Goal: Task Accomplishment & Management: Complete application form

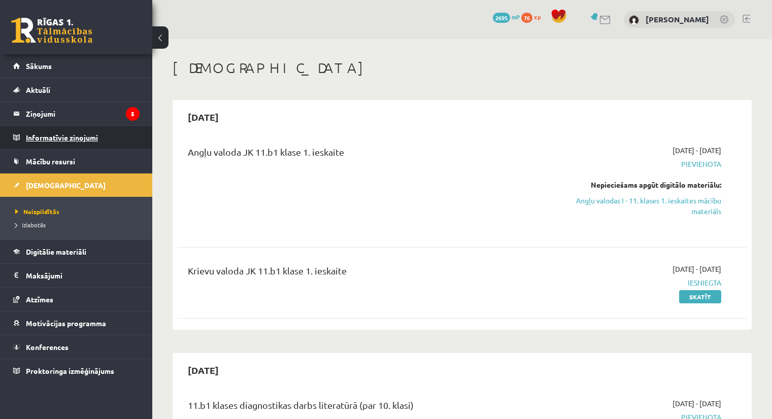
scroll to position [5, 0]
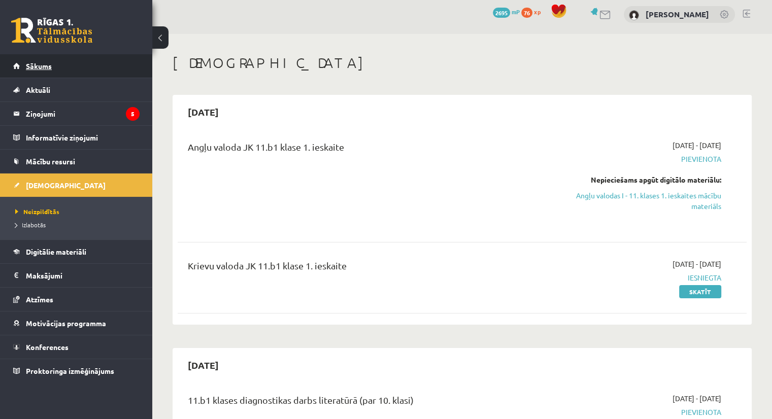
click at [45, 66] on span "Sākums" at bounding box center [39, 65] width 26 height 9
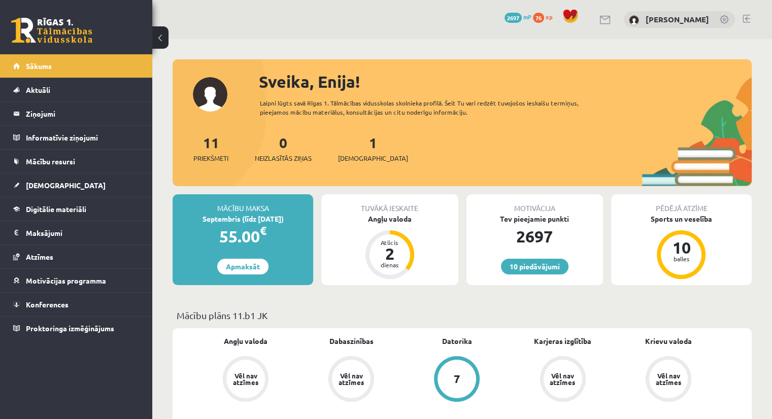
click at [745, 20] on link at bounding box center [746, 19] width 8 height 8
click at [42, 184] on span "[DEMOGRAPHIC_DATA]" at bounding box center [66, 185] width 80 height 9
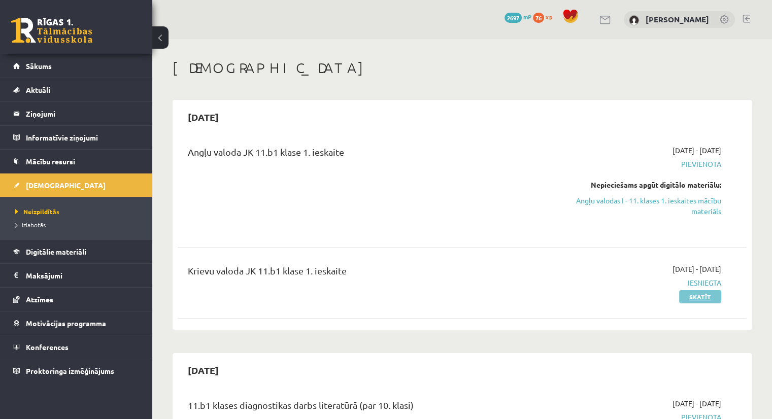
click at [705, 299] on link "Skatīt" at bounding box center [700, 296] width 42 height 13
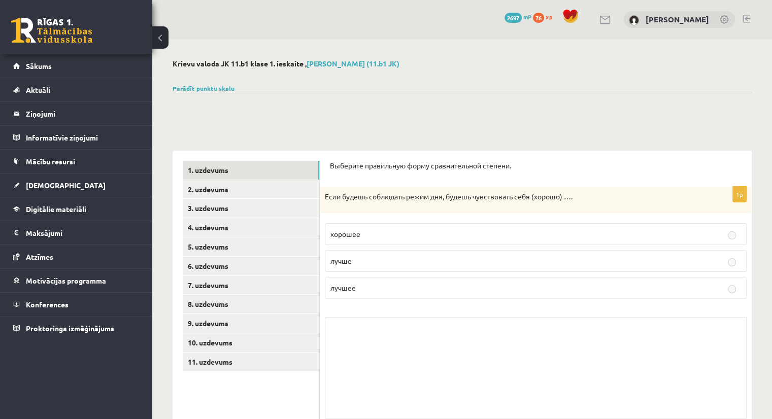
click at [584, 264] on p "лучше" at bounding box center [535, 261] width 410 height 11
click at [221, 195] on link "2. uzdevums" at bounding box center [251, 189] width 136 height 19
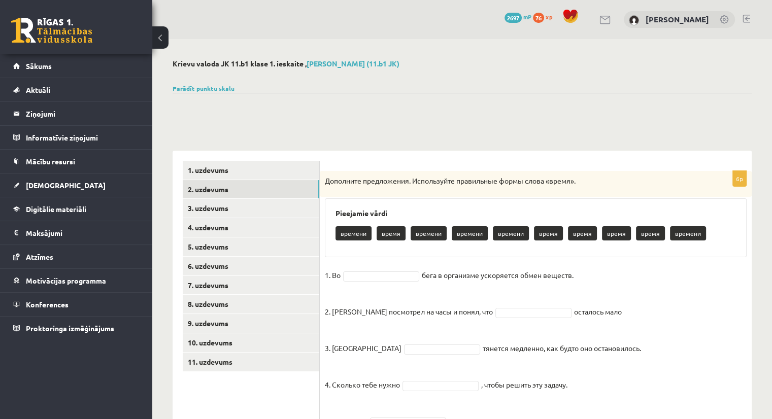
drag, startPoint x: 403, startPoint y: 276, endPoint x: 355, endPoint y: 232, distance: 65.0
drag, startPoint x: 355, startPoint y: 232, endPoint x: 368, endPoint y: 250, distance: 22.5
click at [368, 250] on div "Pieejamie vārdi времени время времени времени времени время время время время в…" at bounding box center [536, 227] width 422 height 59
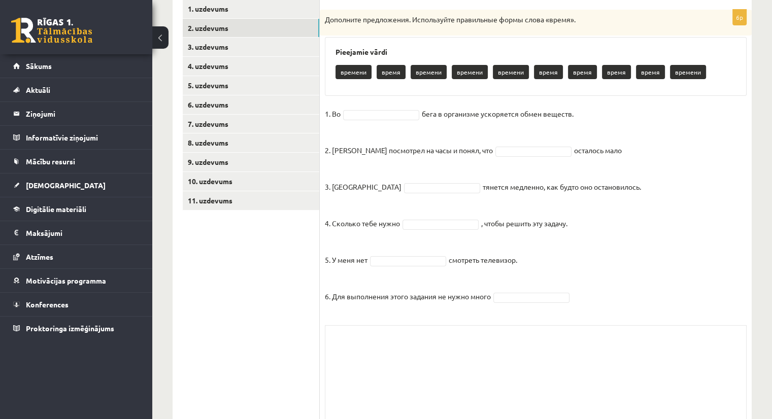
scroll to position [155, 0]
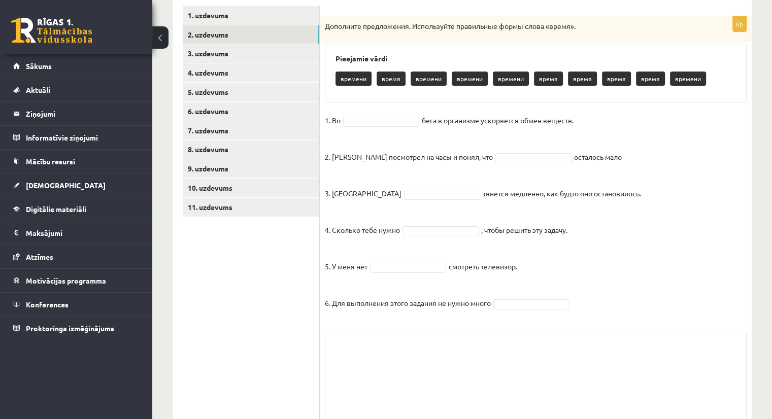
click at [446, 373] on div "Skolotāja pielikums" at bounding box center [536, 382] width 422 height 101
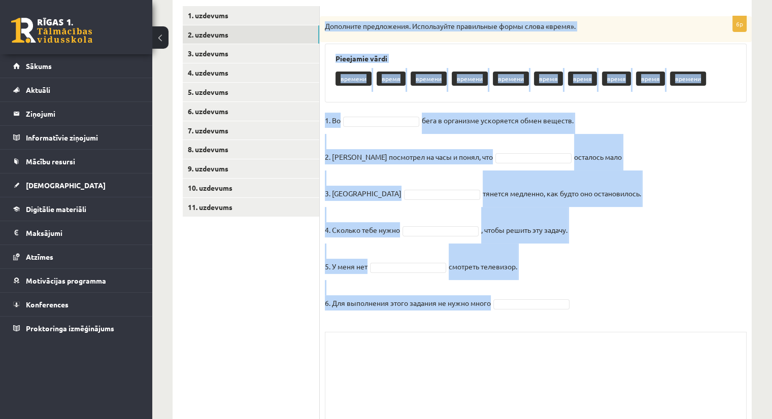
drag, startPoint x: 323, startPoint y: 25, endPoint x: 545, endPoint y: 289, distance: 345.2
click at [545, 289] on div "6p Дополните предложения. Используйте правильные формы слова «время». Pieejamie…" at bounding box center [536, 227] width 432 height 422
copy div "Loremipsu dolorsitame. Consectetur adipiscing elits doeiu «tempo». Incididun ut…"
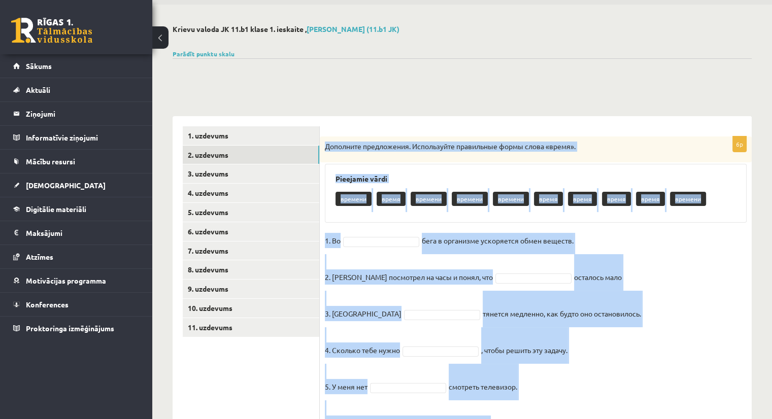
scroll to position [33, 0]
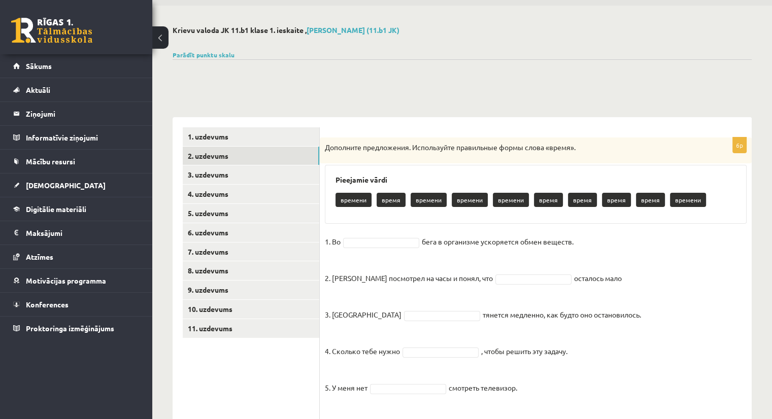
click at [258, 88] on div "Krievu valoda JK 11.b1 klase 1. ieskaite , Enija Greitaite (11.b1 JK) Parādīt p…" at bounding box center [461, 298] width 619 height 584
drag, startPoint x: 173, startPoint y: 27, endPoint x: 404, endPoint y: 25, distance: 230.8
click at [404, 25] on div "Krievu valoda JK 11.b1 klase 1. ieskaite , Enija Greitaite (11.b1 JK) Parādīt p…" at bounding box center [461, 298] width 619 height 584
copy h2 "Krievu valoda JK 11.b1 klase 1. ieskaite , Enija Greitaite (11.b1 JK)"
drag, startPoint x: 323, startPoint y: 146, endPoint x: 545, endPoint y: 382, distance: 323.7
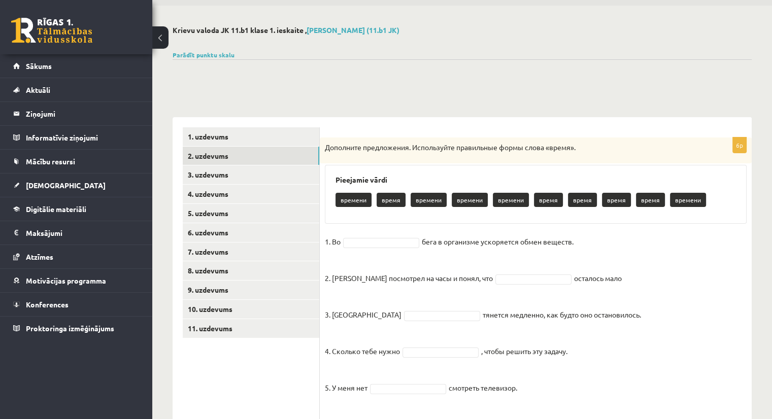
click at [545, 382] on div "6p Дополните предложения. Используйте правильные формы слова «время». Pieejamie…" at bounding box center [536, 348] width 432 height 422
copy div "Loremipsu dolorsitame. Consectetur adipiscing elits doeiu «tempo». Incididun ut…"
click at [390, 68] on div at bounding box center [461, 71] width 579 height 24
drag, startPoint x: 401, startPoint y: 198, endPoint x: 380, endPoint y: 201, distance: 21.5
click at [380, 201] on p "время" at bounding box center [390, 200] width 29 height 14
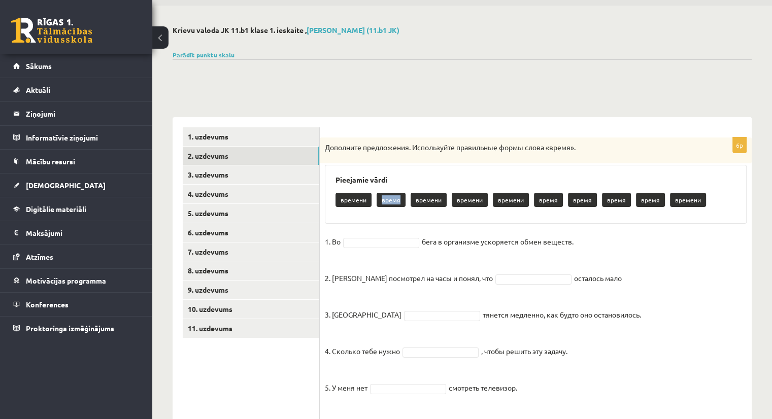
copy p "время"
drag, startPoint x: 366, startPoint y: 199, endPoint x: 340, endPoint y: 199, distance: 25.9
click at [340, 199] on p "времени" at bounding box center [353, 200] width 36 height 14
copy p "времени"
click at [400, 213] on div "Pieejamie vārdi времени время времени времени времени время время время время в…" at bounding box center [536, 194] width 422 height 59
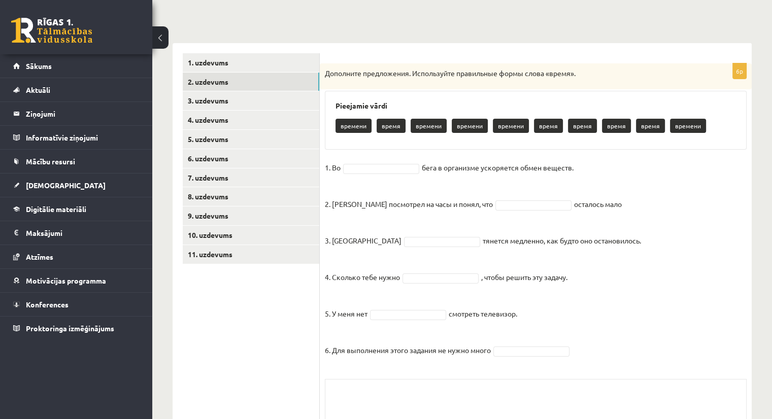
scroll to position [118, 0]
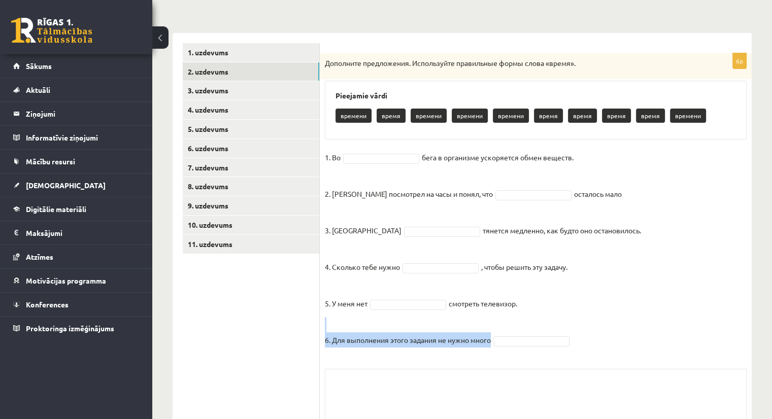
drag, startPoint x: 323, startPoint y: 340, endPoint x: 545, endPoint y: 351, distance: 222.4
click at [545, 351] on div "6p Дополните предложения. Используйте правильные формы слова «время». Pieejamie…" at bounding box center [536, 264] width 432 height 422
copy fieldset "6. Для выполнения этого задания не нужно много"
click at [218, 92] on link "3. uzdevums" at bounding box center [251, 90] width 136 height 19
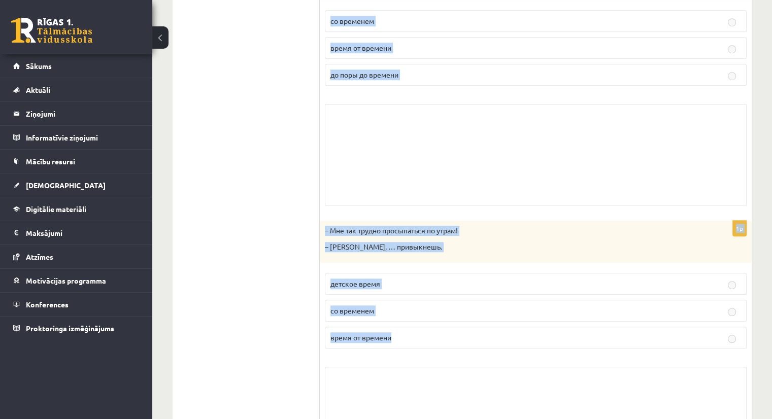
scroll to position [837, 0]
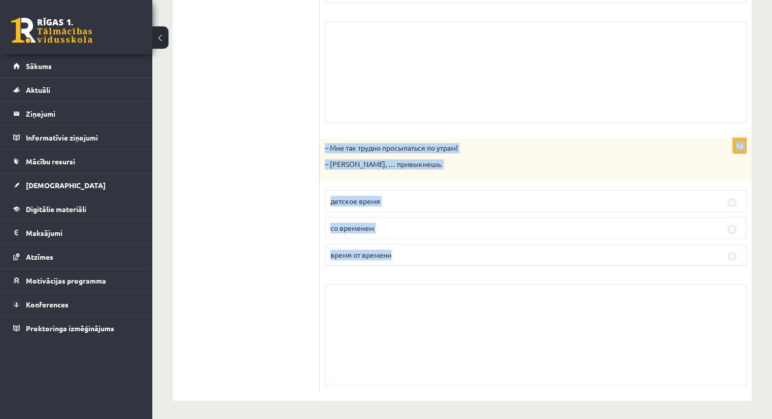
drag, startPoint x: 329, startPoint y: 25, endPoint x: 414, endPoint y: 277, distance: 266.6
copy body "Дополните мини-диалоги. Выберите верный фразеологизм. 1p – Я потерял ключи от к…"
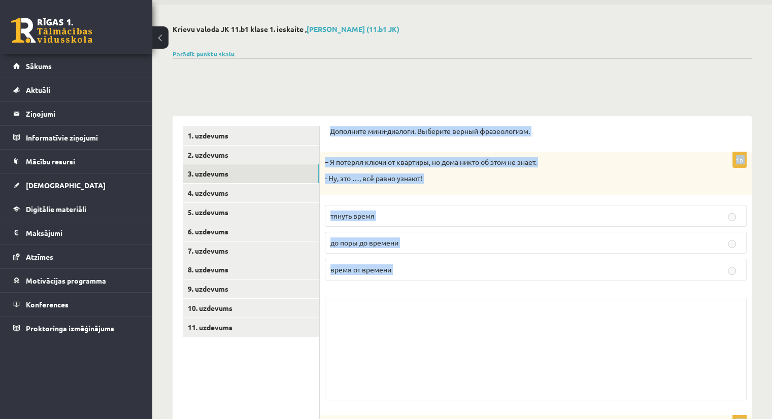
scroll to position [36, 0]
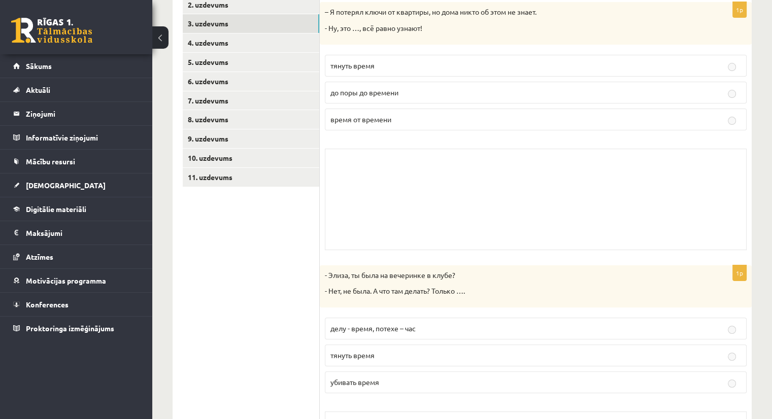
scroll to position [183, 0]
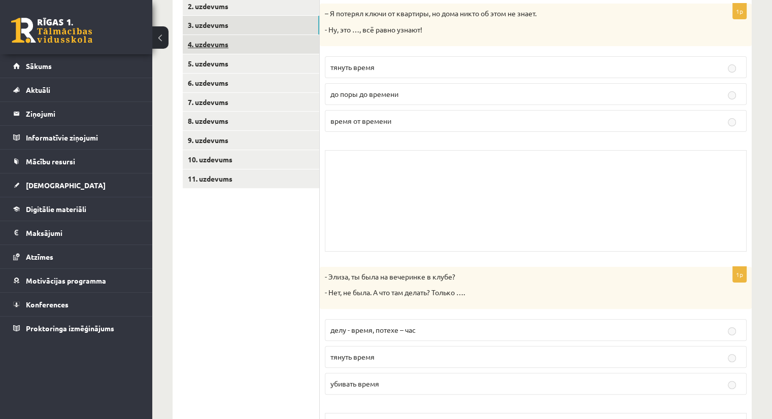
click at [192, 46] on link "4. uzdevums" at bounding box center [251, 44] width 136 height 19
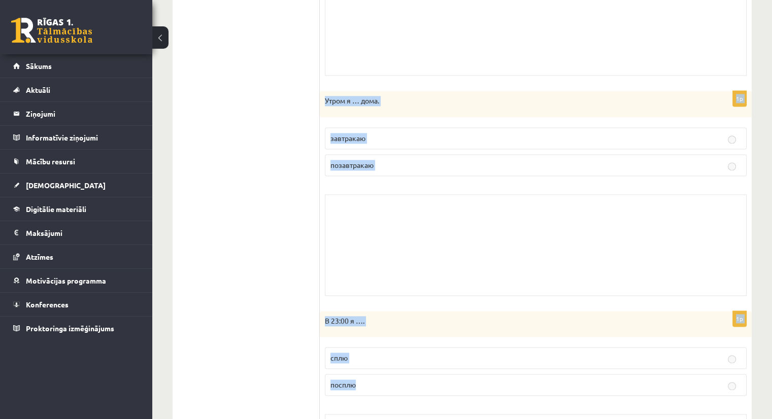
scroll to position [1545, 0]
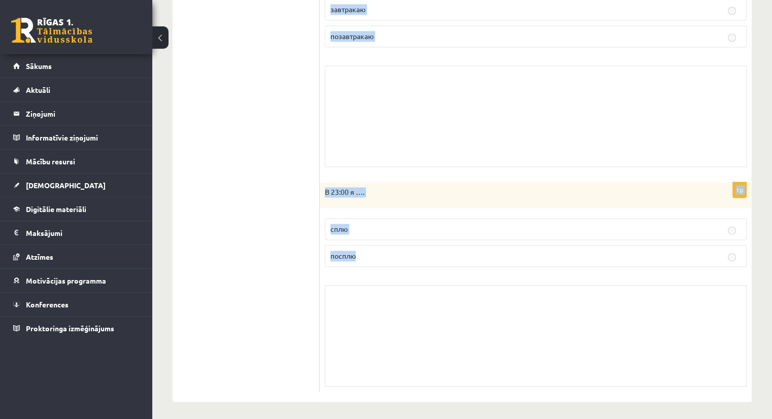
drag, startPoint x: 327, startPoint y: 31, endPoint x: 419, endPoint y: 294, distance: 278.5
copy body "Выберите правильную форму глагола (НСВ / СВ). 1p Тренировка обычно … в 17:30. н…"
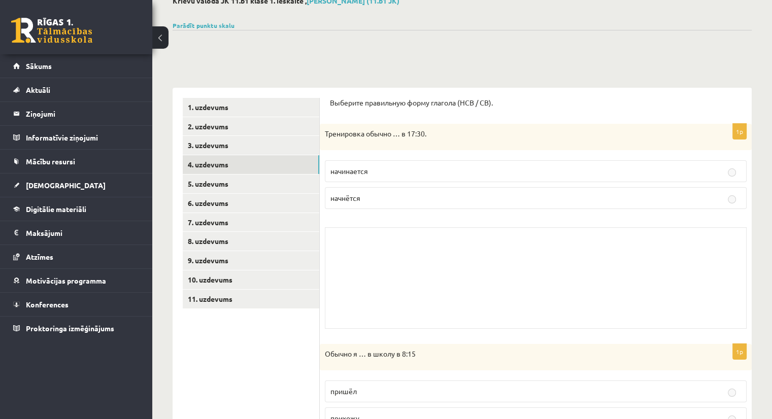
scroll to position [67, 0]
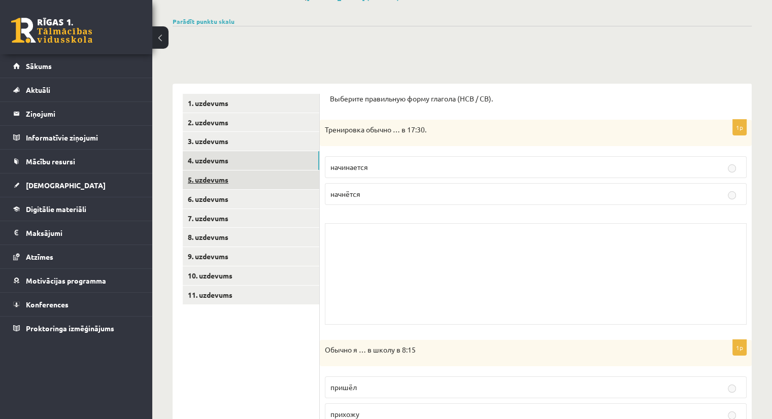
click at [212, 179] on link "5. uzdevums" at bounding box center [251, 179] width 136 height 19
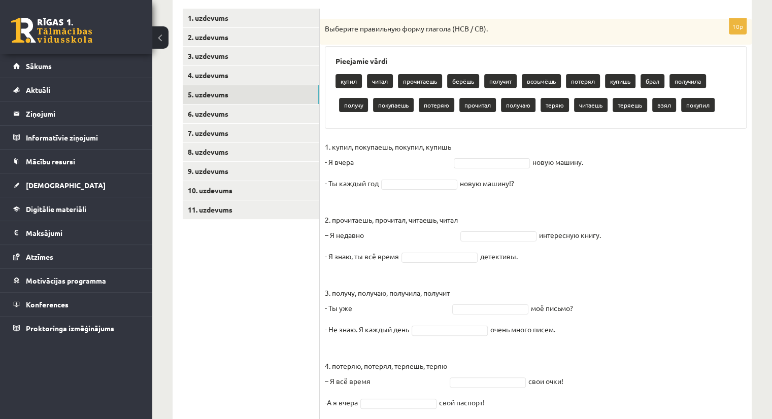
scroll to position [155, 0]
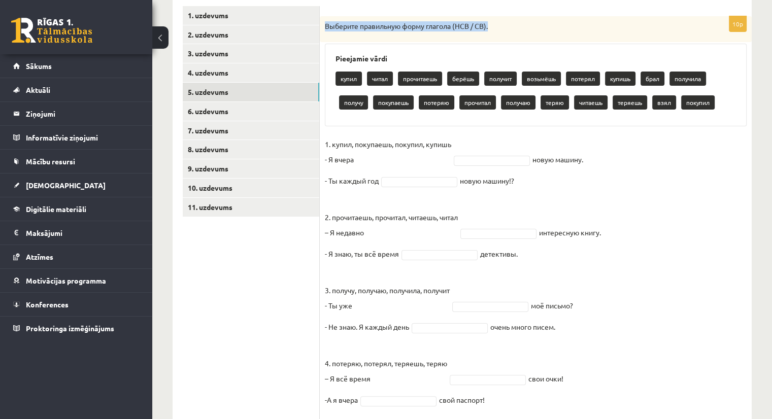
drag, startPoint x: 323, startPoint y: 26, endPoint x: 501, endPoint y: 25, distance: 178.0
click at [501, 25] on div "Выберите правильную форму глагола (НСВ / СВ)." at bounding box center [536, 29] width 432 height 26
copy p "Выберите правильную форму глагола (НСВ / СВ)."
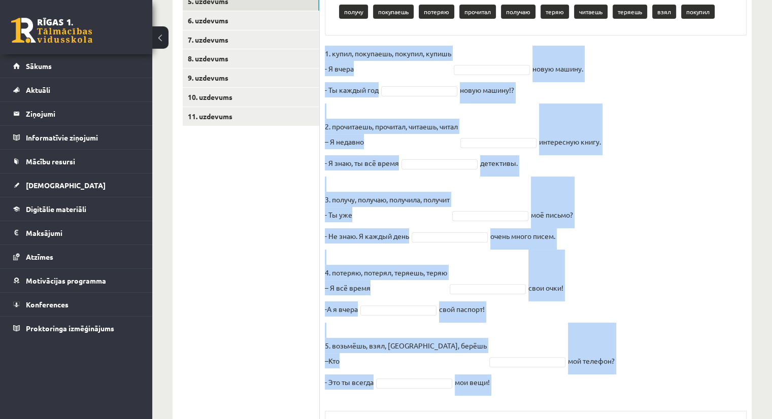
scroll to position [374, 0]
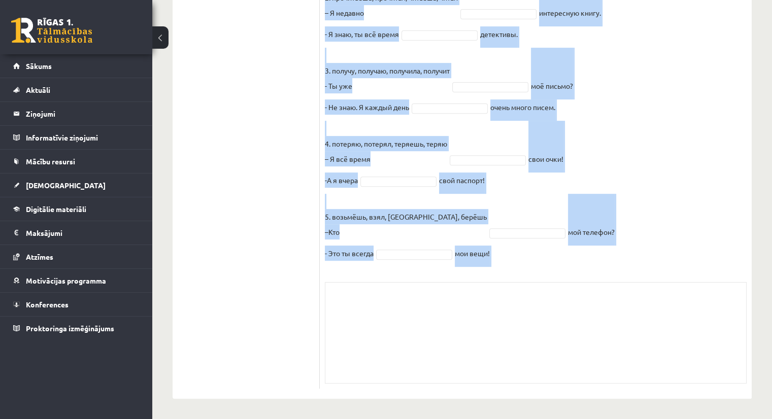
drag, startPoint x: 325, startPoint y: 143, endPoint x: 504, endPoint y: 257, distance: 212.8
click at [504, 257] on fieldset "1. купил, покупаешь, покупил, купишь - Я вчера новую машину. - Ты каждый год но…" at bounding box center [536, 92] width 422 height 350
copy fieldset "1. купил, покупаешь, покупил, купишь - Я вчера новую машину. - Ты каждый год но…"
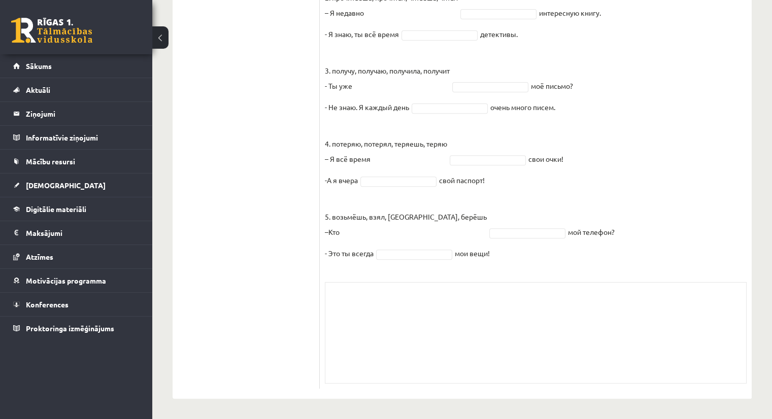
click at [264, 109] on ul "1. uzdevums 2. uzdevums 3. uzdevums 4. uzdevums 5. uzdevums 6. uzdevums 7. uzde…" at bounding box center [251, 87] width 137 height 602
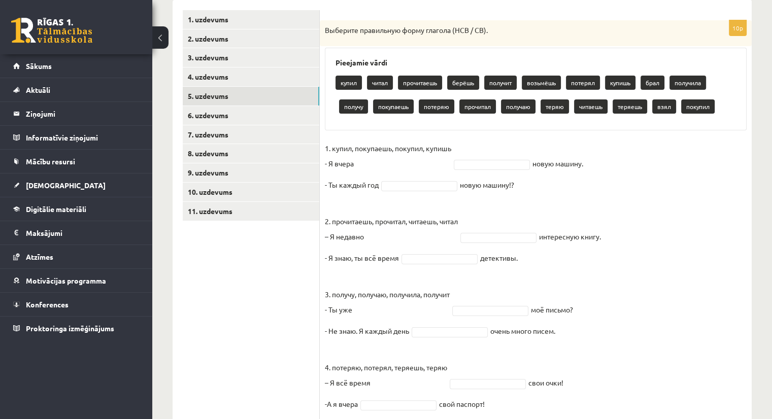
scroll to position [152, 0]
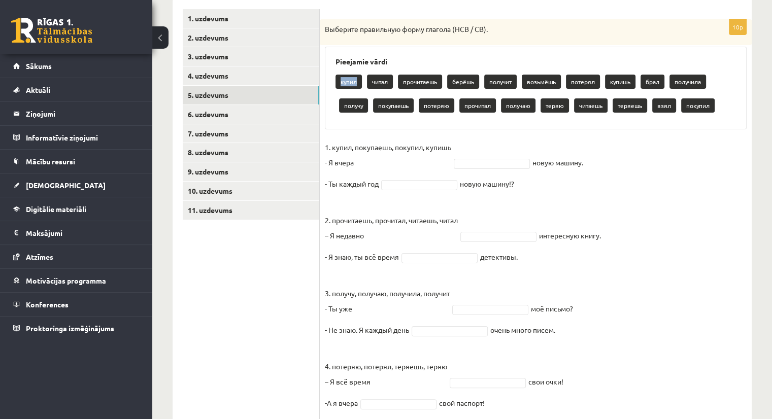
drag, startPoint x: 357, startPoint y: 80, endPoint x: 340, endPoint y: 83, distance: 17.0
click at [340, 83] on p "купил" at bounding box center [348, 82] width 26 height 14
drag, startPoint x: 412, startPoint y: 106, endPoint x: 379, endPoint y: 106, distance: 33.5
click at [379, 106] on p "покупаешь" at bounding box center [393, 105] width 41 height 14
click at [394, 205] on p "2. прочитаешь, прочитал, читаешь, читал – Я недавно" at bounding box center [391, 220] width 133 height 46
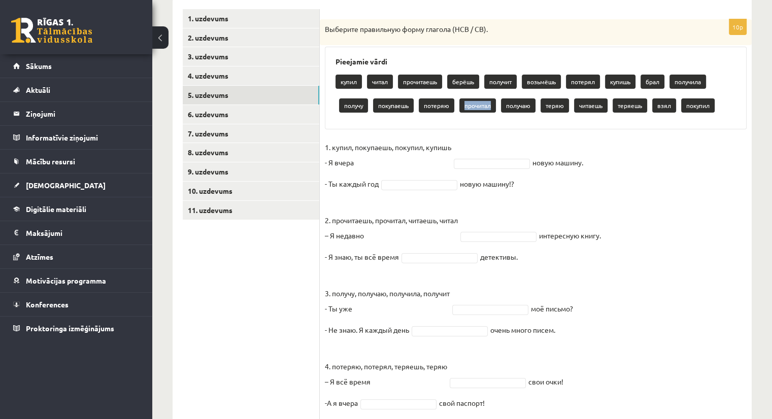
drag, startPoint x: 465, startPoint y: 106, endPoint x: 494, endPoint y: 109, distance: 28.6
click at [494, 109] on p "прочитал" at bounding box center [477, 105] width 37 height 14
drag, startPoint x: 580, startPoint y: 102, endPoint x: 609, endPoint y: 106, distance: 28.6
click at [607, 106] on p "читаешь" at bounding box center [590, 105] width 33 height 14
drag, startPoint x: 679, startPoint y: 82, endPoint x: 714, endPoint y: 80, distance: 35.1
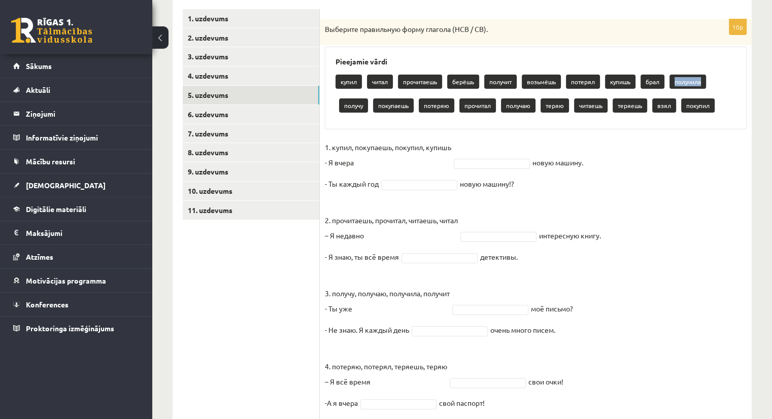
click at [714, 80] on div "купил читал прочитаешь берёшь получит возьмёшь потерял купишь брал получила пол…" at bounding box center [535, 95] width 400 height 48
drag, startPoint x: 506, startPoint y: 104, endPoint x: 535, endPoint y: 109, distance: 29.4
click at [535, 109] on p "получаю" at bounding box center [518, 105] width 34 height 14
drag, startPoint x: 566, startPoint y: 104, endPoint x: 543, endPoint y: 106, distance: 22.9
click at [543, 106] on p "теряю" at bounding box center [554, 105] width 28 height 14
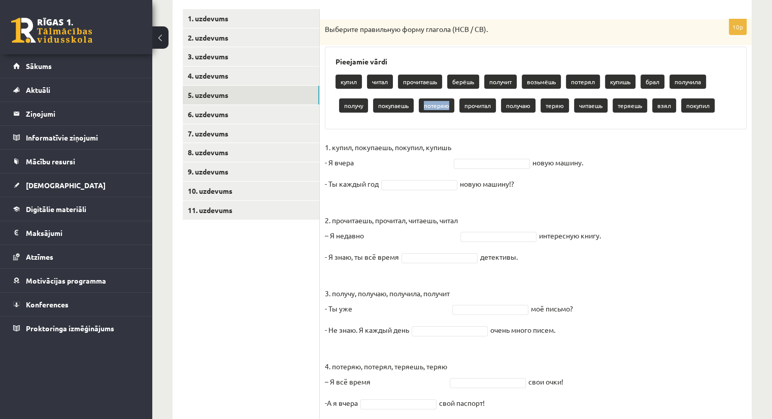
drag, startPoint x: 450, startPoint y: 104, endPoint x: 423, endPoint y: 104, distance: 27.4
click at [423, 104] on p "потеряю" at bounding box center [436, 105] width 36 height 14
click at [508, 136] on div "10p Выберите правильную форму глагола (НСВ / СВ). Pieejamie vārdi купил читал п…" at bounding box center [536, 315] width 432 height 592
drag, startPoint x: 599, startPoint y: 79, endPoint x: 573, endPoint y: 84, distance: 26.4
click at [573, 84] on p "потерял" at bounding box center [583, 82] width 34 height 14
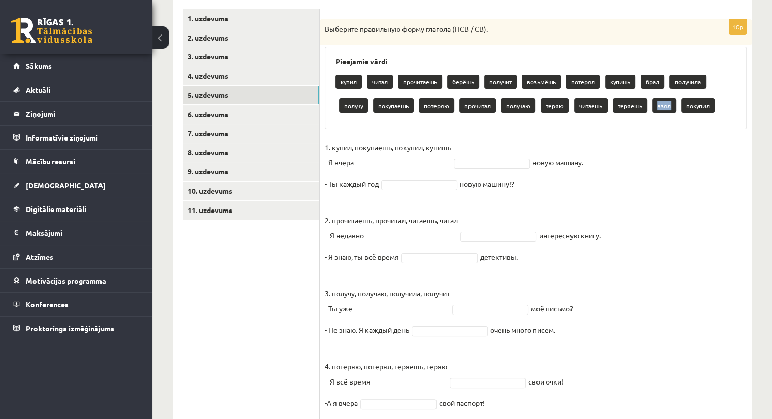
drag, startPoint x: 673, startPoint y: 106, endPoint x: 659, endPoint y: 108, distance: 13.8
click at [659, 108] on p "взял" at bounding box center [664, 105] width 24 height 14
drag, startPoint x: 478, startPoint y: 83, endPoint x: 454, endPoint y: 81, distance: 23.4
click at [454, 81] on p "берёшь" at bounding box center [463, 82] width 32 height 14
click at [218, 114] on link "6. uzdevums" at bounding box center [251, 114] width 136 height 19
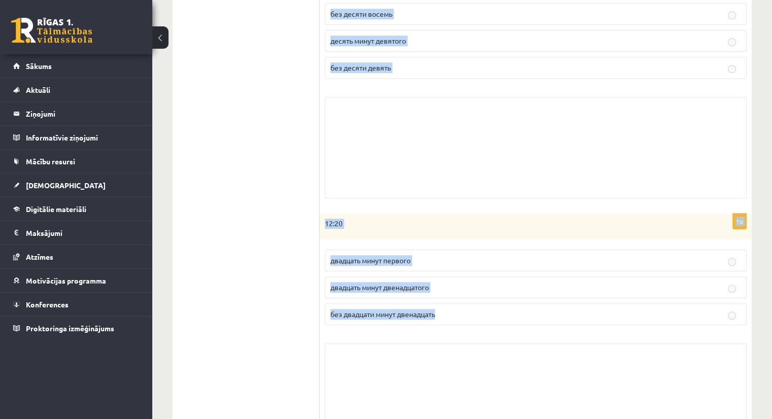
scroll to position [1019, 0]
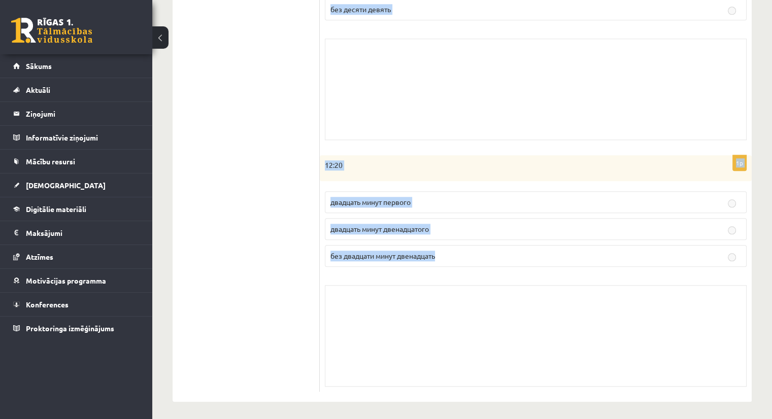
drag, startPoint x: 326, startPoint y: 58, endPoint x: 429, endPoint y: 318, distance: 279.1
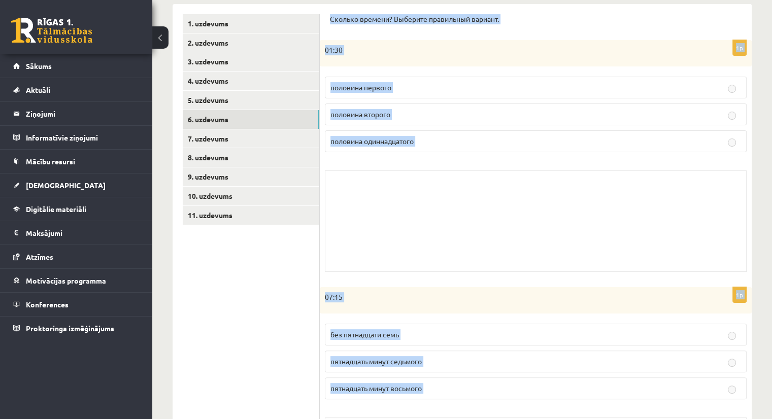
scroll to position [139, 0]
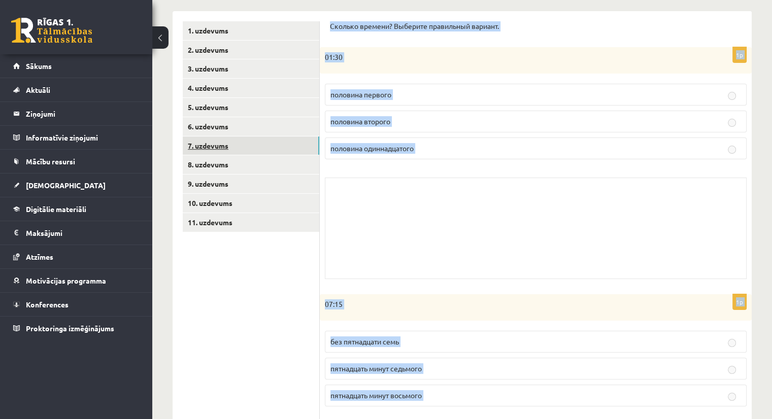
click at [216, 147] on link "7. uzdevums" at bounding box center [251, 145] width 136 height 19
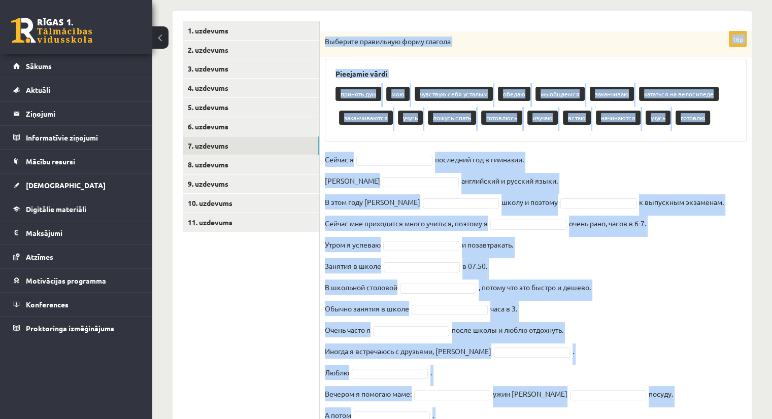
click at [543, 63] on div "Pieejamie vārdi принять душ мою чувствую себя усталым обедаю мыобщаемся заканчи…" at bounding box center [536, 100] width 422 height 83
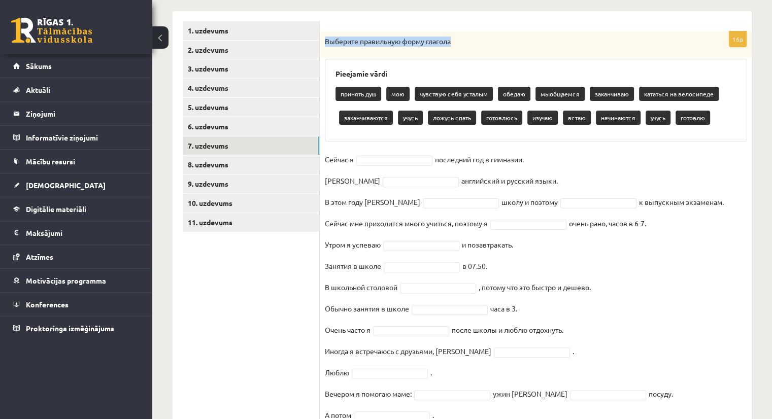
drag, startPoint x: 322, startPoint y: 40, endPoint x: 691, endPoint y: 45, distance: 369.3
click at [691, 45] on div "Выберите правильную форму глагола" at bounding box center [536, 44] width 432 height 26
click at [691, 45] on p "Выберите правильную форму глагола" at bounding box center [510, 42] width 371 height 10
drag, startPoint x: 747, startPoint y: 39, endPoint x: 733, endPoint y: 42, distance: 14.0
click at [733, 42] on div "16p Выберите правильную форму глагола Pieejamie vārdi принять душ мою чувствую …" at bounding box center [536, 301] width 432 height 540
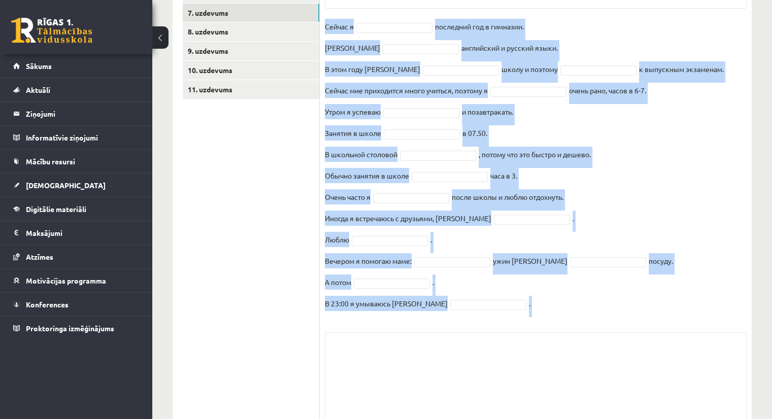
scroll to position [323, 0]
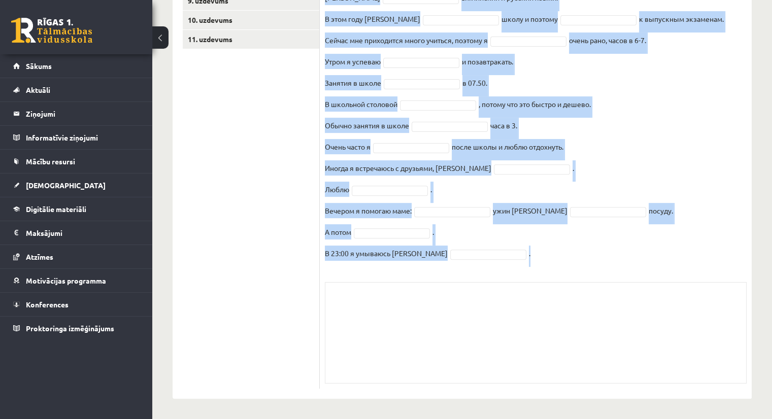
drag, startPoint x: 325, startPoint y: 160, endPoint x: 497, endPoint y: 262, distance: 200.6
click at [497, 262] on fieldset "Сейчас я последний год в гимназии. Я английский и русский языки. В этом году я …" at bounding box center [536, 118] width 422 height 298
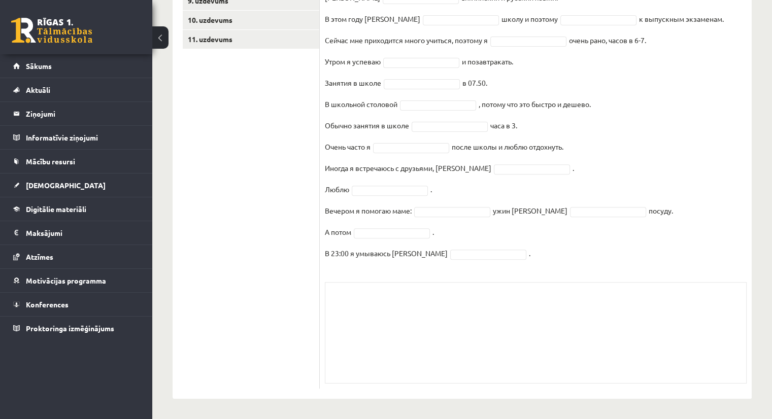
click at [663, 308] on div "Skolotāja pielikums" at bounding box center [536, 332] width 422 height 101
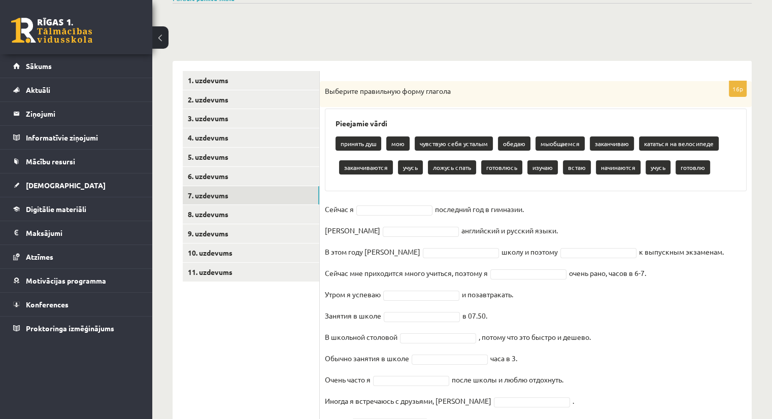
scroll to position [89, 0]
click at [678, 148] on p "кататься на велосипеде" at bounding box center [679, 144] width 80 height 14
click at [706, 232] on fieldset "Сейчас я последний год в гимназии. Я английский и русский языки. В этом году я …" at bounding box center [536, 351] width 422 height 298
drag, startPoint x: 666, startPoint y: 168, endPoint x: 646, endPoint y: 174, distance: 20.1
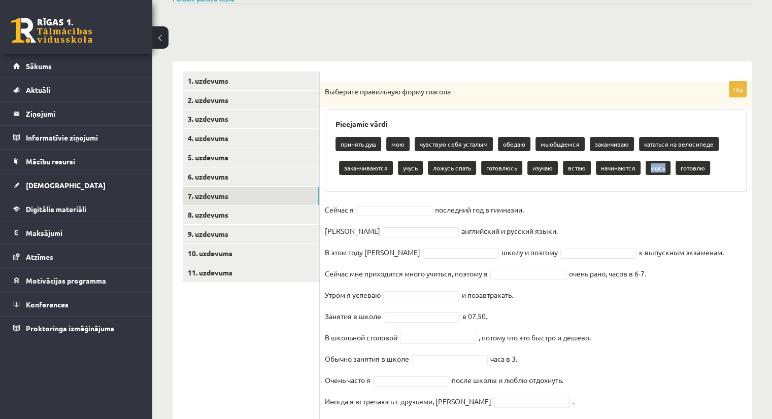
click at [646, 174] on p "учусь" at bounding box center [657, 168] width 25 height 14
drag, startPoint x: 550, startPoint y: 167, endPoint x: 526, endPoint y: 168, distance: 24.4
click at [527, 168] on p "изучаю" at bounding box center [542, 168] width 30 height 14
drag, startPoint x: 631, startPoint y: 144, endPoint x: 590, endPoint y: 145, distance: 40.6
click at [590, 145] on p "заканчиваю" at bounding box center [611, 144] width 44 height 14
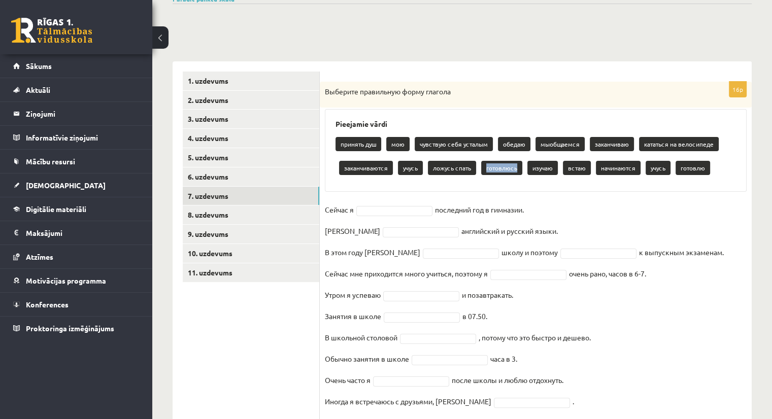
drag, startPoint x: 484, startPoint y: 167, endPoint x: 520, endPoint y: 169, distance: 36.1
click at [520, 169] on p "готовлюсь" at bounding box center [501, 168] width 41 height 14
click at [549, 194] on div "16p Выберите правильную форму глагола Pieejamie vārdi принять душ мою чувствую …" at bounding box center [536, 352] width 432 height 540
drag, startPoint x: 586, startPoint y: 168, endPoint x: 566, endPoint y: 173, distance: 20.6
click at [566, 173] on p "встаю" at bounding box center [577, 168] width 28 height 14
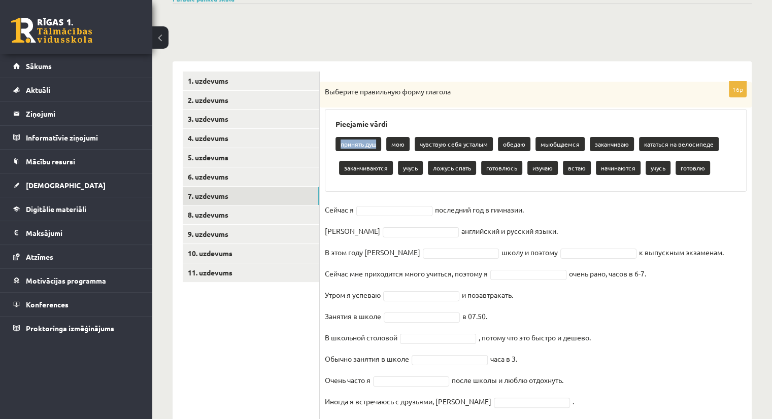
drag, startPoint x: 378, startPoint y: 146, endPoint x: 333, endPoint y: 146, distance: 45.1
click at [333, 146] on div "Pieejamie vārdi принять душ мою чувствую себя усталым обедаю мыобщаемся заканчи…" at bounding box center [536, 150] width 422 height 83
drag, startPoint x: 635, startPoint y: 169, endPoint x: 601, endPoint y: 171, distance: 34.6
click at [601, 171] on p "начинаются" at bounding box center [618, 168] width 45 height 14
drag, startPoint x: 524, startPoint y: 145, endPoint x: 499, endPoint y: 147, distance: 25.4
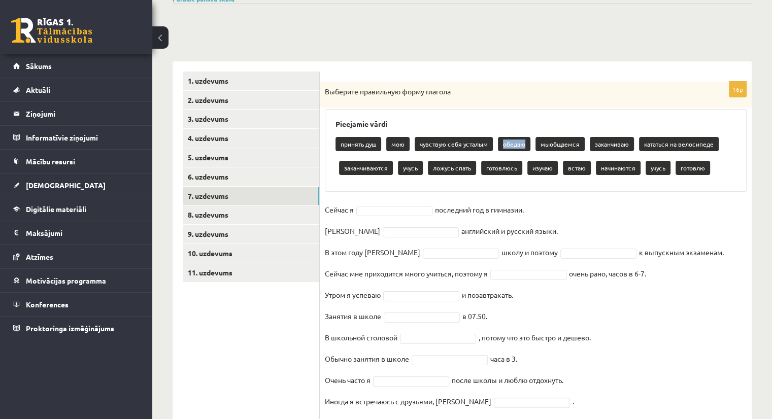
click at [499, 147] on p "обедаю" at bounding box center [514, 144] width 32 height 14
drag, startPoint x: 388, startPoint y: 167, endPoint x: 341, endPoint y: 170, distance: 46.8
click at [341, 170] on p "заканчиваются" at bounding box center [366, 168] width 54 height 14
drag, startPoint x: 418, startPoint y: 144, endPoint x: 488, endPoint y: 145, distance: 70.0
click at [488, 145] on p "чувствую себя усталым" at bounding box center [453, 144] width 78 height 14
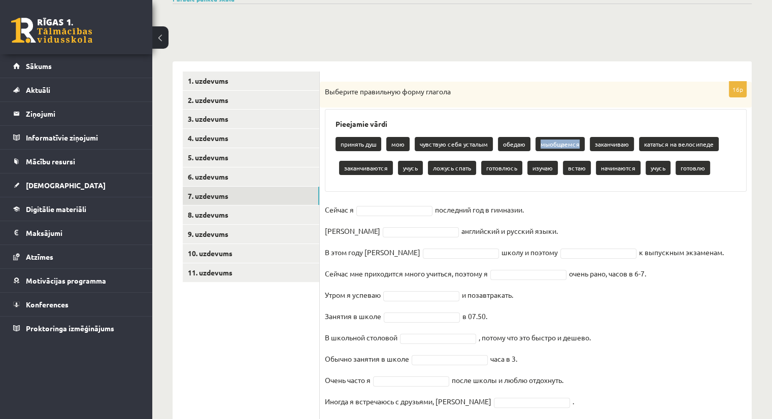
drag, startPoint x: 579, startPoint y: 145, endPoint x: 539, endPoint y: 152, distance: 40.1
click at [539, 152] on div "принять душ мою чувствую себя усталым обедаю мыобщаемся заканчиваю кататься на …" at bounding box center [535, 157] width 400 height 48
drag, startPoint x: 580, startPoint y: 144, endPoint x: 541, endPoint y: 146, distance: 39.1
click at [541, 146] on p "мыобщаемся" at bounding box center [559, 144] width 49 height 14
drag, startPoint x: 643, startPoint y: 144, endPoint x: 717, endPoint y: 142, distance: 73.6
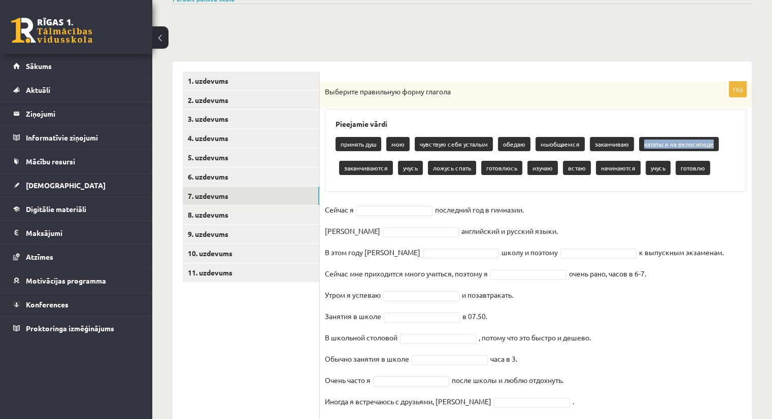
click at [717, 142] on p "кататься на велосипеде" at bounding box center [679, 144] width 80 height 14
click at [607, 127] on h3 "Pieejamie vārdi" at bounding box center [535, 124] width 400 height 9
drag, startPoint x: 705, startPoint y: 167, endPoint x: 679, endPoint y: 169, distance: 25.4
click at [679, 169] on p "готовлю" at bounding box center [692, 168] width 34 height 14
drag, startPoint x: 410, startPoint y: 142, endPoint x: 393, endPoint y: 144, distance: 16.9
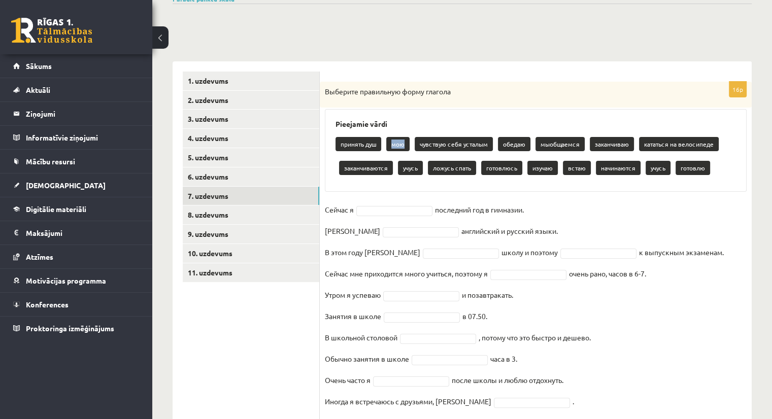
click at [393, 144] on p "мою" at bounding box center [397, 144] width 23 height 14
drag, startPoint x: 419, startPoint y: 168, endPoint x: 395, endPoint y: 171, distance: 25.0
click at [395, 171] on div "принять душ мою чувствую себя усталым обедаю мыобщаемся заканчиваю кататься на …" at bounding box center [535, 157] width 400 height 48
drag, startPoint x: 471, startPoint y: 168, endPoint x: 432, endPoint y: 169, distance: 38.6
click at [432, 169] on p "ложусь спать" at bounding box center [452, 168] width 48 height 14
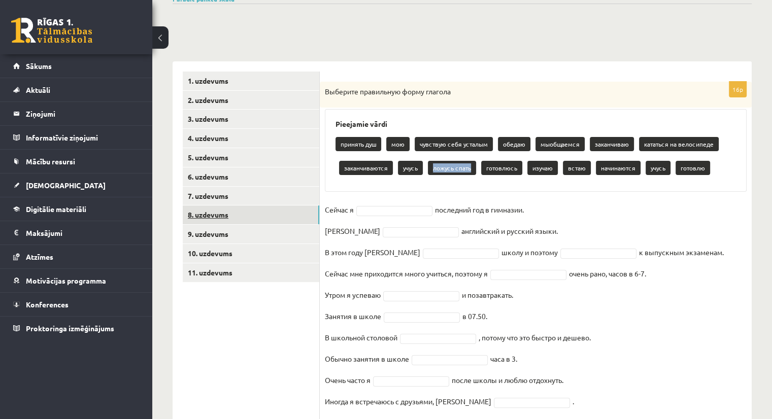
click at [241, 216] on link "8. uzdevums" at bounding box center [251, 214] width 136 height 19
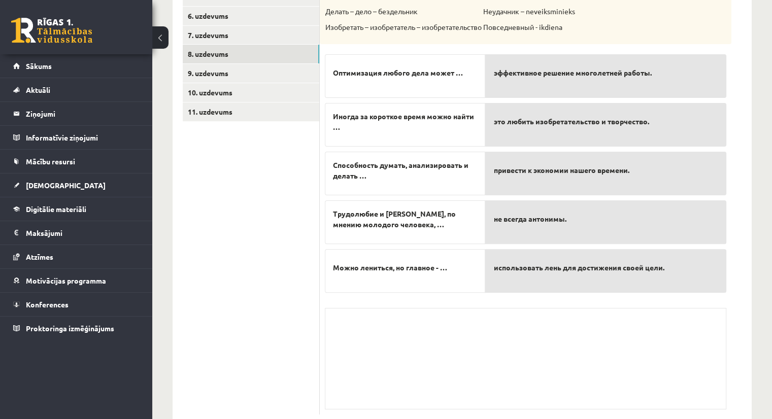
scroll to position [250, 0]
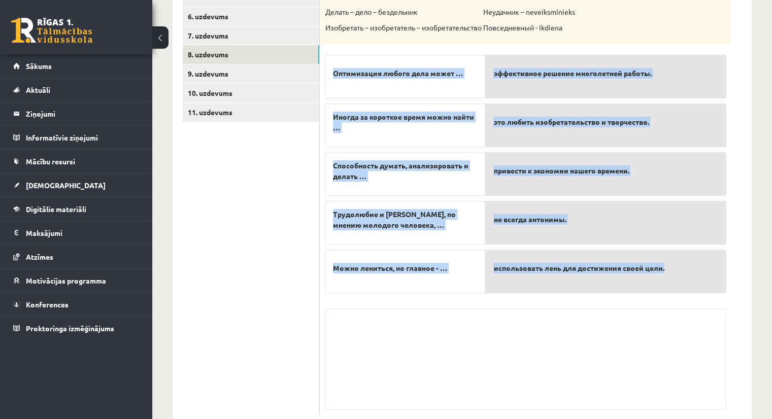
drag, startPoint x: 331, startPoint y: 72, endPoint x: 684, endPoint y: 286, distance: 412.9
click at [684, 286] on fieldset "Оптимизация любого дела может … Иногда за короткое время можно найти … Способно…" at bounding box center [525, 171] width 401 height 243
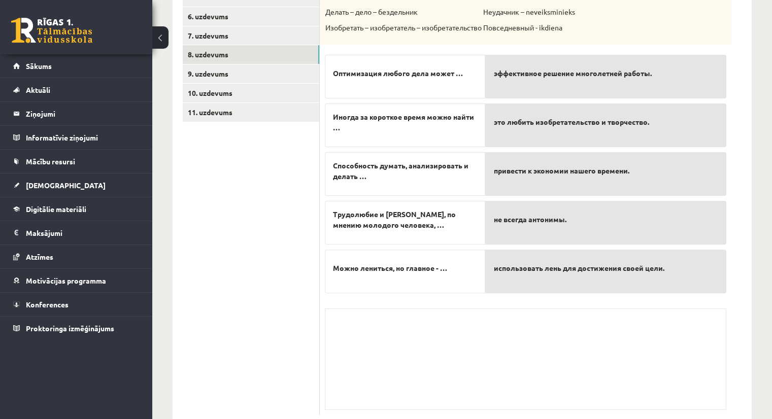
click at [564, 56] on div "эффективное решение многолетней работы." at bounding box center [605, 77] width 241 height 44
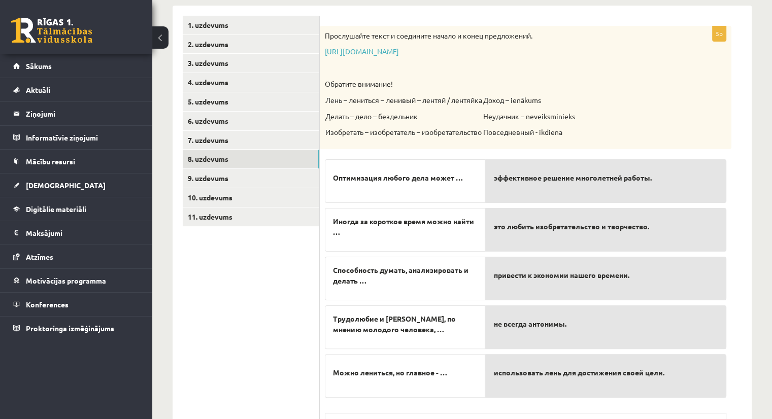
scroll to position [146, 0]
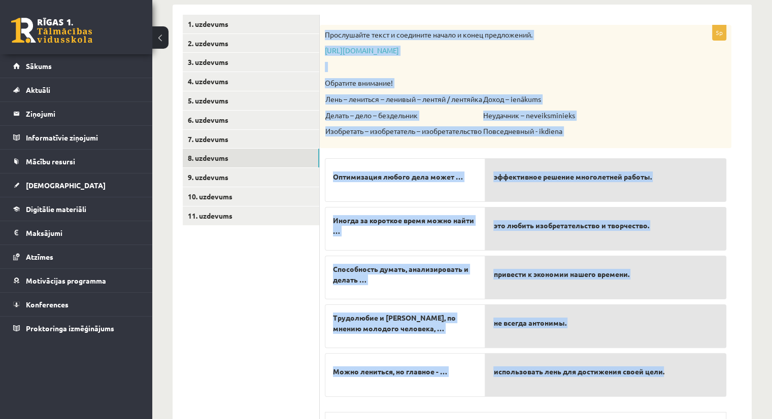
drag, startPoint x: 324, startPoint y: 33, endPoint x: 676, endPoint y: 385, distance: 497.5
click at [676, 385] on div "5p Прослушайте текст и соедините начало и конец предложений. https://www.zvaigz…" at bounding box center [525, 272] width 411 height 494
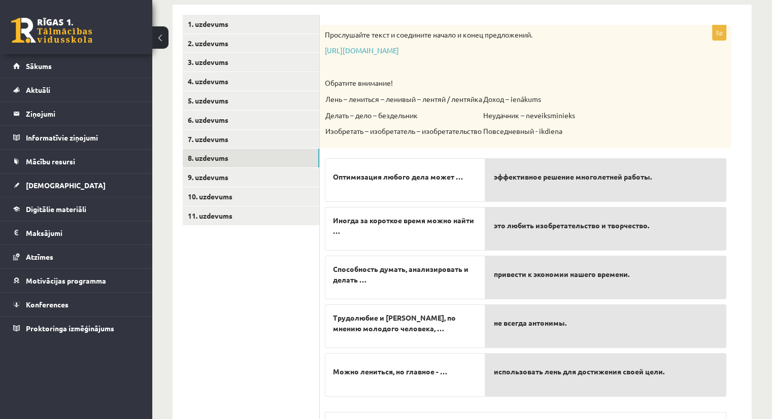
click at [319, 283] on ul "1. uzdevums 2. uzdevums 3. uzdevums 4. uzdevums 5. uzdevums 6. uzdevums 7. uzde…" at bounding box center [251, 267] width 137 height 504
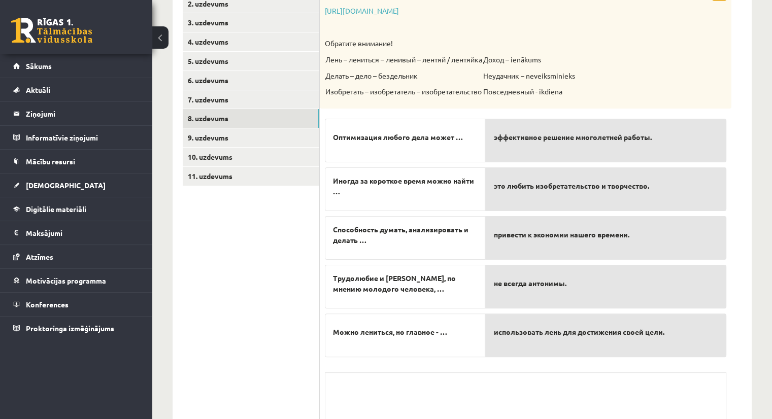
scroll to position [169, 0]
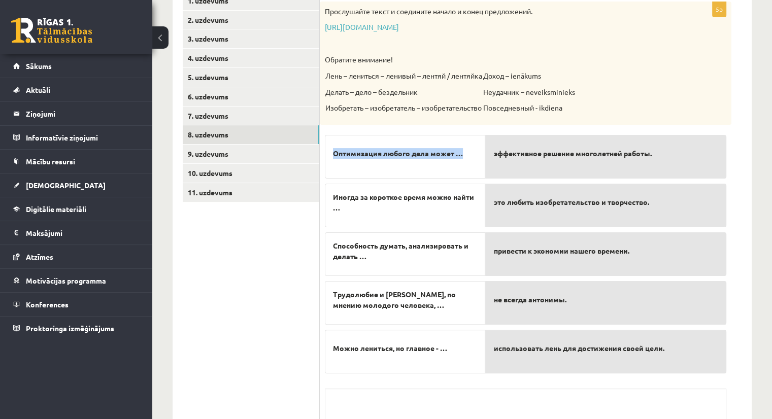
drag, startPoint x: 331, startPoint y: 153, endPoint x: 465, endPoint y: 163, distance: 134.8
click at [465, 163] on div "Оптимизация любого дела может …" at bounding box center [405, 157] width 160 height 44
click at [485, 251] on div "привести к экономии нашего времени." at bounding box center [605, 254] width 241 height 44
click at [485, 383] on div "5p Прослушайте текст и соедините начало и конец предложений. https://www.zvaigz…" at bounding box center [525, 249] width 411 height 494
click at [492, 251] on div "привести к экономии нашего времени." at bounding box center [605, 254] width 241 height 44
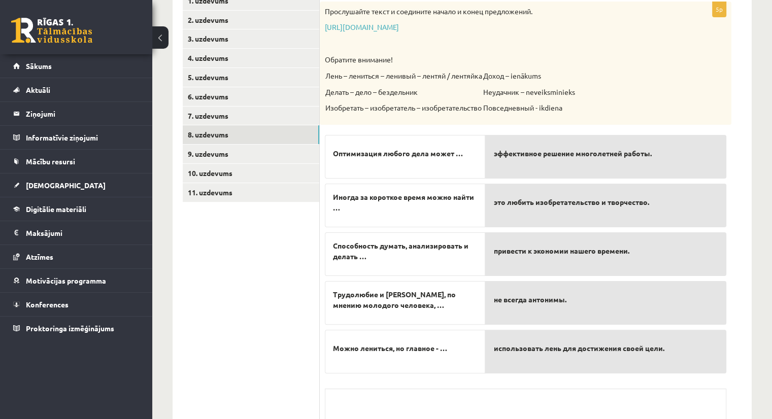
click at [492, 251] on div "привести к экономии нашего времени." at bounding box center [605, 254] width 241 height 44
click at [497, 251] on span "привести к экономии нашего времени." at bounding box center [560, 251] width 135 height 11
drag, startPoint x: 497, startPoint y: 251, endPoint x: 612, endPoint y: 246, distance: 114.7
click at [612, 246] on span "привести к экономии нашего времени." at bounding box center [560, 251] width 135 height 11
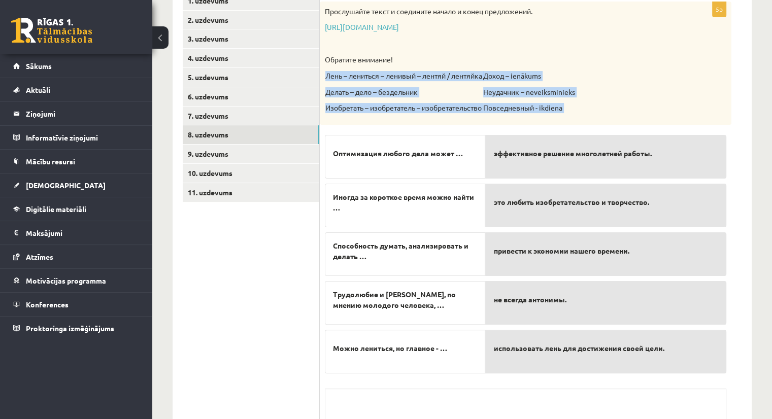
drag, startPoint x: 531, startPoint y: 128, endPoint x: 530, endPoint y: 123, distance: 5.3
click at [530, 123] on div "5p Прослушайте текст и соедините начало и конец предложений. https://www.zvaigz…" at bounding box center [525, 249] width 411 height 494
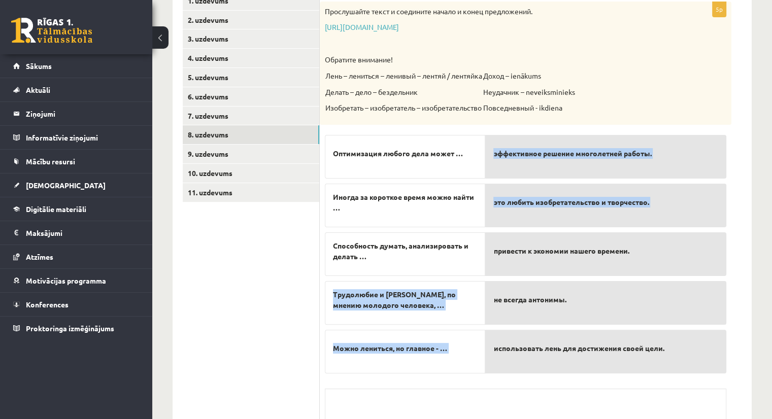
drag, startPoint x: 470, startPoint y: 257, endPoint x: 496, endPoint y: 271, distance: 29.1
click at [496, 271] on fieldset "Оптимизация любого дела может … Иногда за короткое время можно найти … Способно…" at bounding box center [525, 251] width 401 height 243
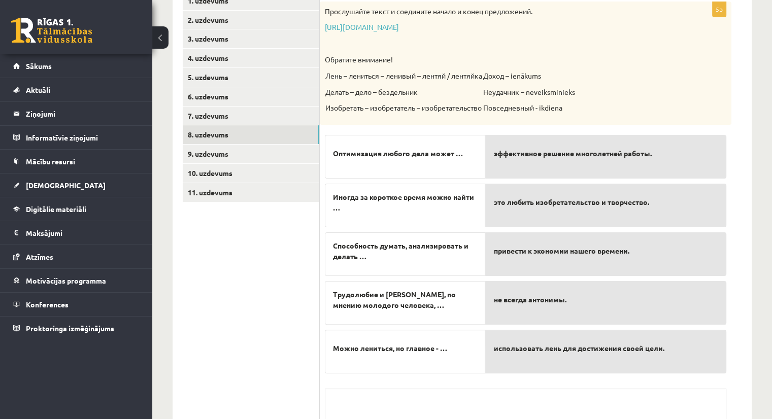
click at [477, 240] on span "Способность думать, анализировать и делать …" at bounding box center [405, 250] width 144 height 21
drag, startPoint x: 477, startPoint y: 240, endPoint x: 472, endPoint y: 245, distance: 7.2
click at [472, 245] on div "Способность думать, анализировать и делать …" at bounding box center [405, 254] width 160 height 44
click at [481, 256] on div "Способность думать, анализировать и делать …" at bounding box center [405, 254] width 160 height 44
click at [501, 252] on span "привести к экономии нашего времени." at bounding box center [560, 251] width 135 height 11
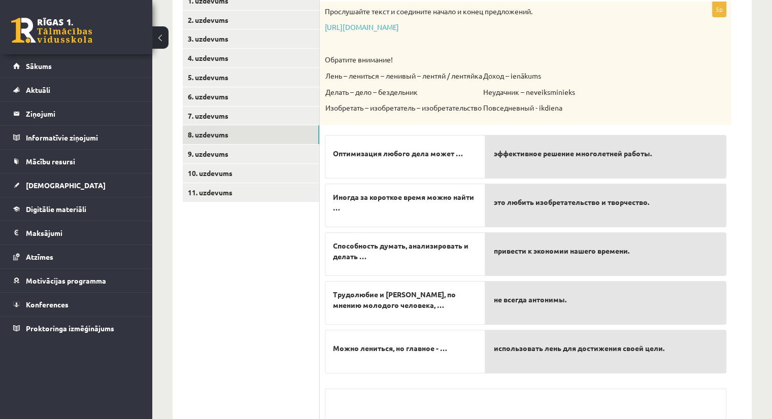
click at [501, 252] on span "привести к экономии нашего времени." at bounding box center [560, 251] width 135 height 11
drag, startPoint x: 501, startPoint y: 252, endPoint x: 508, endPoint y: 252, distance: 7.1
click at [508, 252] on span "привести к экономии нашего времени." at bounding box center [560, 251] width 135 height 11
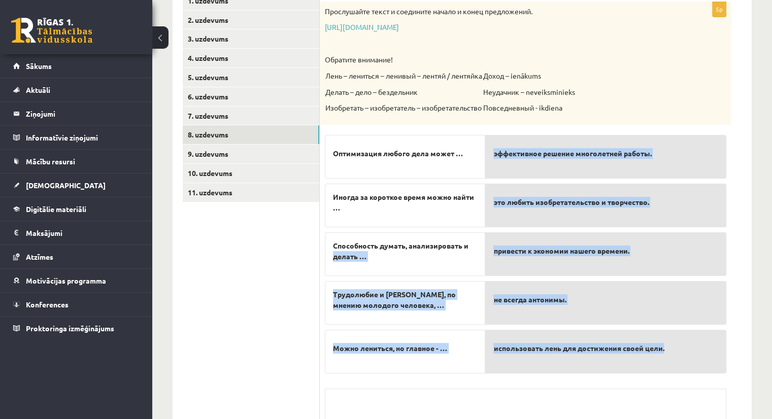
drag, startPoint x: 479, startPoint y: 247, endPoint x: 672, endPoint y: 364, distance: 225.7
click at [672, 364] on fieldset "Оптимизация любого дела может … Иногда за короткое время можно найти … Способно…" at bounding box center [525, 251] width 401 height 243
click at [468, 244] on span "Способность думать, анализировать и делать …" at bounding box center [405, 250] width 144 height 21
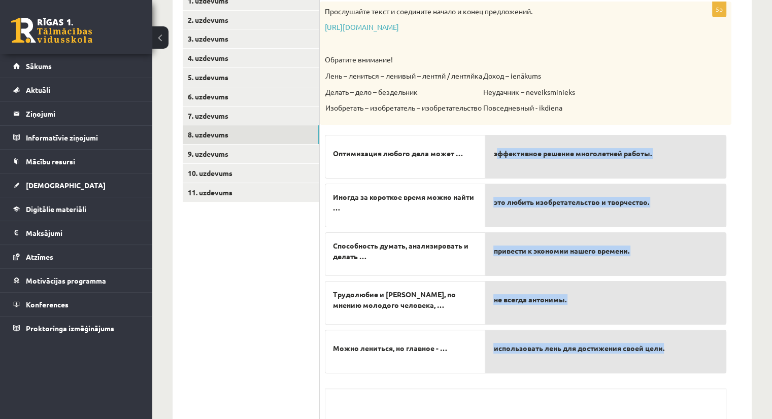
drag, startPoint x: 497, startPoint y: 131, endPoint x: 668, endPoint y: 349, distance: 276.4
click at [668, 349] on div "эффективное решение многолетней работы. это любить изобретательство и творчеств…" at bounding box center [605, 251] width 241 height 242
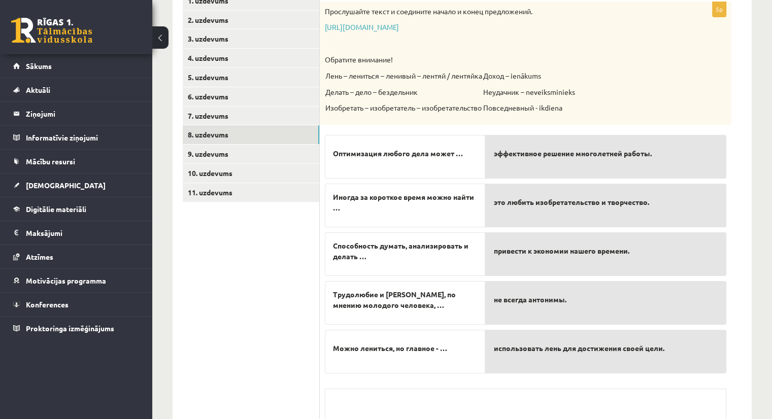
click at [495, 139] on div "эффективное решение многолетней работы." at bounding box center [605, 157] width 241 height 44
drag, startPoint x: 493, startPoint y: 131, endPoint x: 494, endPoint y: 160, distance: 28.4
click at [494, 160] on div "эффективное решение многолетней работы. это любить изобретательство и творчеств…" at bounding box center [605, 251] width 241 height 242
drag, startPoint x: 493, startPoint y: 130, endPoint x: 496, endPoint y: 165, distance: 35.1
click at [496, 165] on div "эффективное решение многолетней работы. это любить изобретательство и творчеств…" at bounding box center [605, 251] width 241 height 242
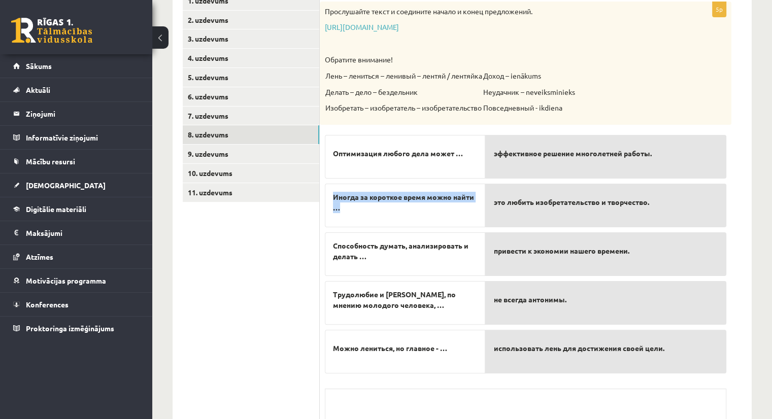
drag, startPoint x: 333, startPoint y: 192, endPoint x: 389, endPoint y: 211, distance: 59.3
click at [389, 211] on span "Иногда за короткое время можно найти …" at bounding box center [405, 202] width 144 height 21
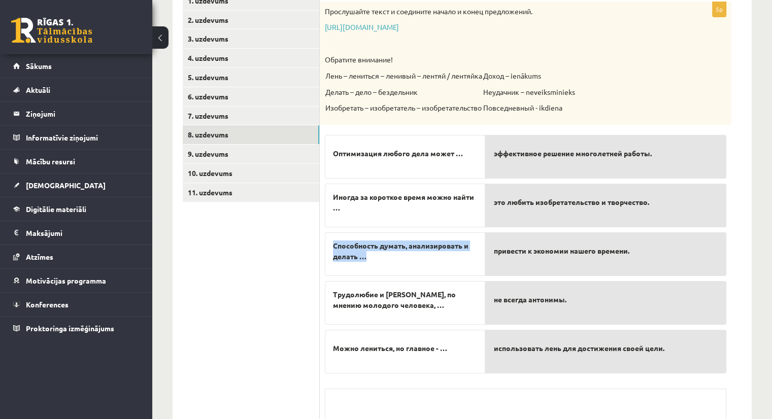
drag, startPoint x: 333, startPoint y: 244, endPoint x: 381, endPoint y: 274, distance: 57.0
click at [381, 274] on div "Способность думать, анализировать и делать …" at bounding box center [405, 254] width 160 height 44
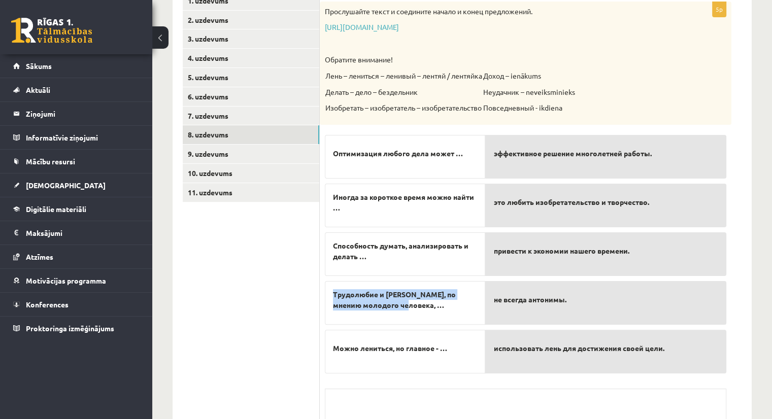
drag, startPoint x: 333, startPoint y: 293, endPoint x: 437, endPoint y: 301, distance: 104.3
click at [437, 301] on span "Трудолюбие и лень, по мнению молодого человека, …" at bounding box center [405, 299] width 144 height 21
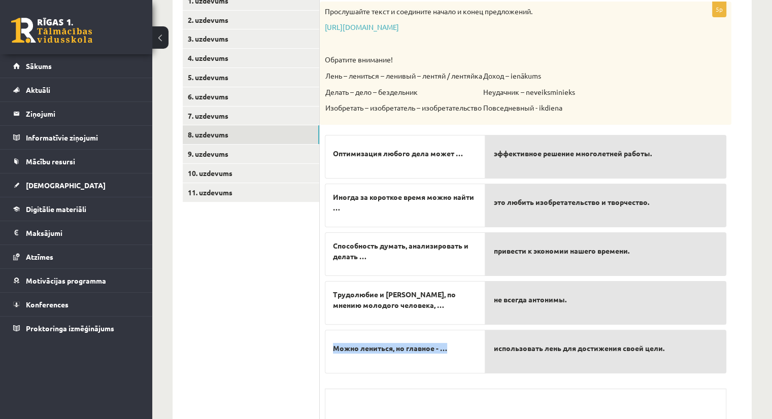
drag, startPoint x: 332, startPoint y: 347, endPoint x: 457, endPoint y: 353, distance: 124.9
click at [457, 353] on p "Можно лениться, но главное - …" at bounding box center [405, 348] width 144 height 21
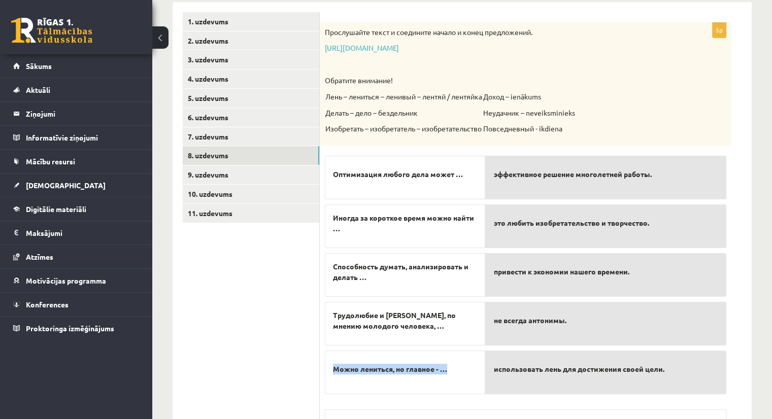
scroll to position [138, 0]
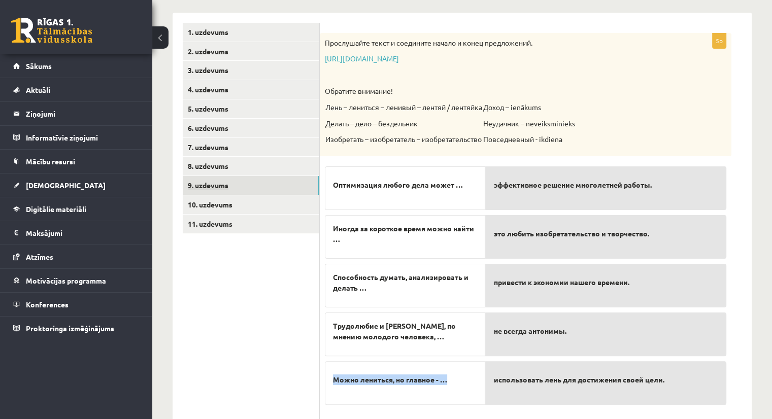
click at [228, 182] on link "9. uzdevums" at bounding box center [251, 185] width 136 height 19
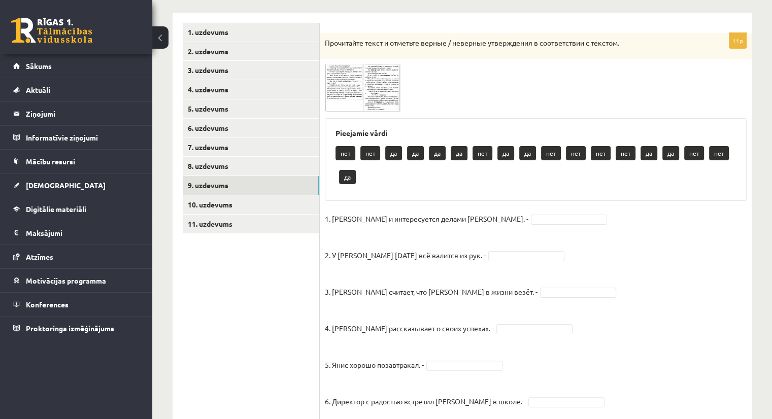
click at [346, 79] on img at bounding box center [363, 88] width 76 height 48
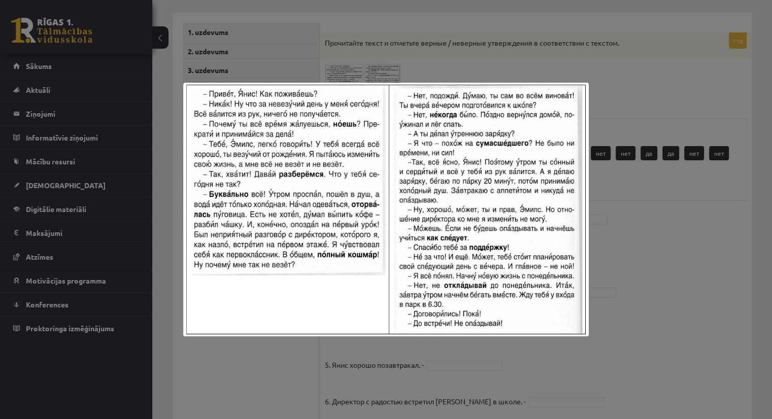
click at [497, 25] on div at bounding box center [386, 209] width 772 height 419
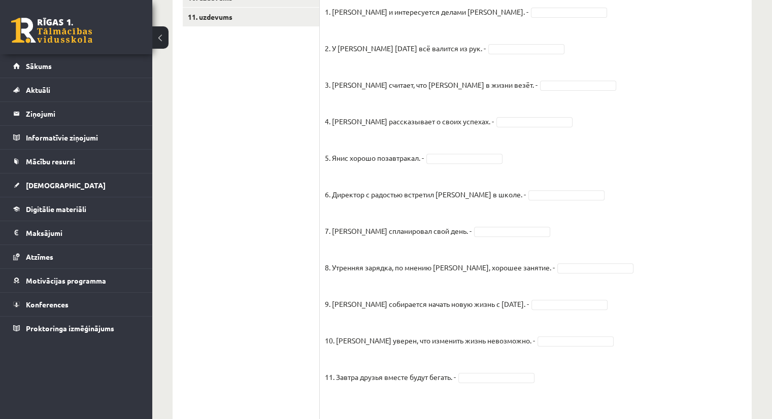
scroll to position [341, 0]
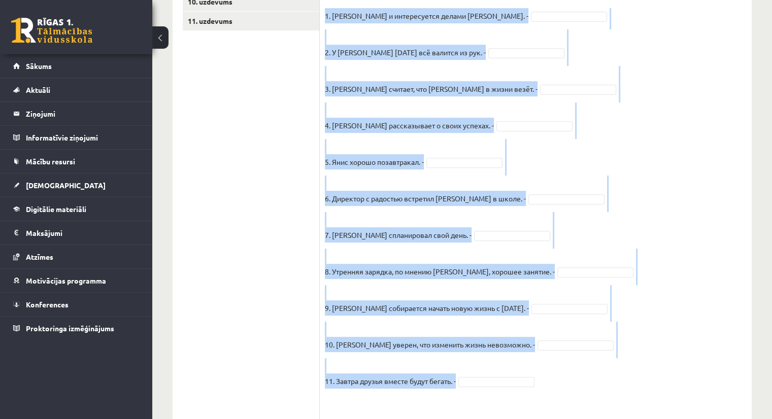
drag, startPoint x: 324, startPoint y: 17, endPoint x: 470, endPoint y: 376, distance: 387.9
click at [470, 376] on div "11p Прочитайте текст и отметьте верные / неверные утверждения в соответствии с …" at bounding box center [536, 181] width 432 height 702
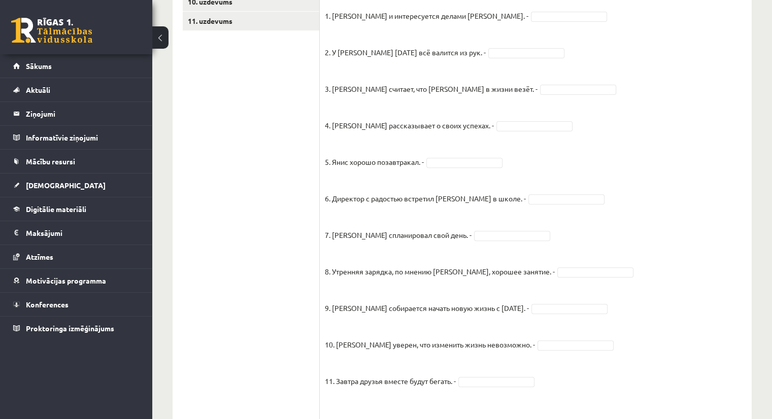
click at [258, 102] on ul "1. uzdevums 2. uzdevums 3. uzdevums 4. uzdevums 5. uzdevums 6. uzdevums 7. uzde…" at bounding box center [251, 176] width 137 height 712
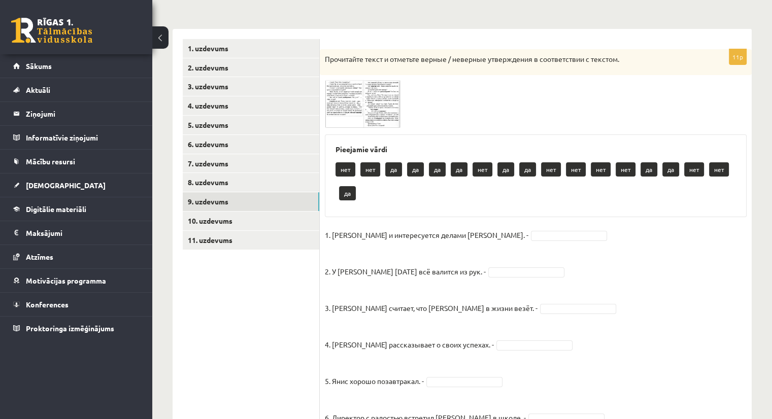
scroll to position [122, 0]
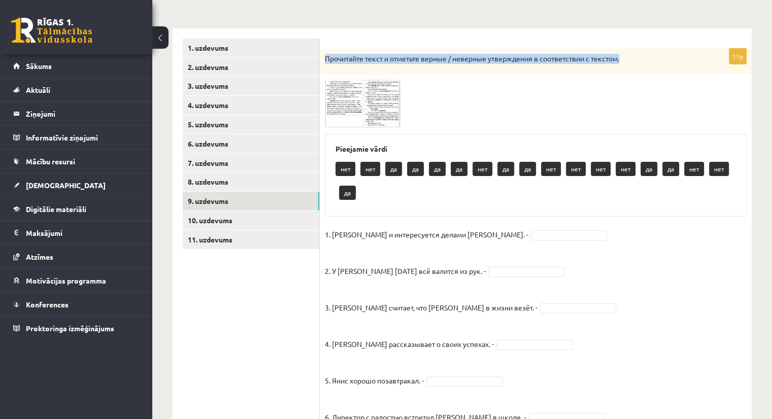
drag, startPoint x: 323, startPoint y: 59, endPoint x: 727, endPoint y: 59, distance: 404.3
click at [727, 59] on div "Прочитайте текст и отметьте верные / неверные утверждения в соответствии с текс…" at bounding box center [536, 62] width 432 height 26
drag, startPoint x: 744, startPoint y: 57, endPoint x: 731, endPoint y: 55, distance: 12.8
click at [731, 55] on p "11p" at bounding box center [737, 56] width 18 height 16
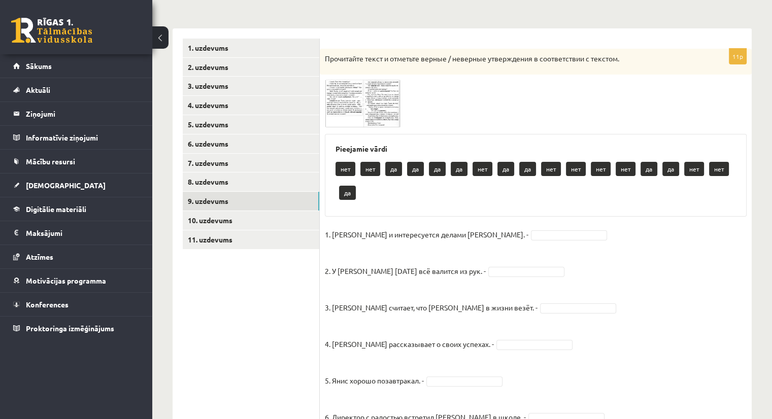
click at [344, 59] on p "Прочитайте текст и отметьте верные / неверные утверждения в соответствии с текс…" at bounding box center [510, 59] width 371 height 10
drag, startPoint x: 325, startPoint y: 58, endPoint x: 661, endPoint y: 46, distance: 337.0
click at [661, 46] on form "11p Прочитайте текст и отметьте верные / неверные утверждения в соответствии с …" at bounding box center [535, 395] width 411 height 712
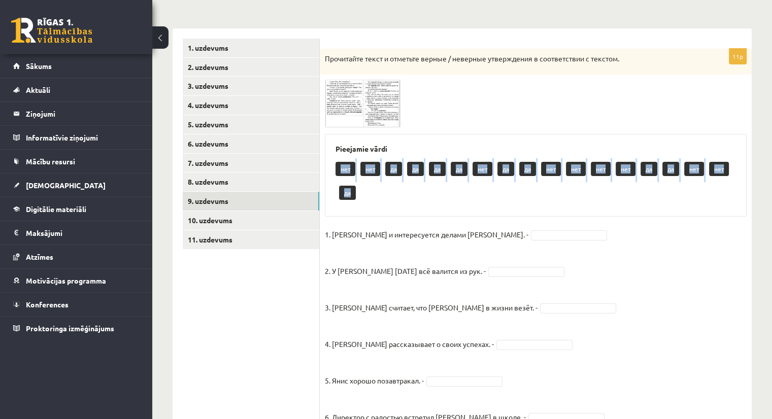
drag, startPoint x: 331, startPoint y: 166, endPoint x: 375, endPoint y: 195, distance: 53.5
click at [375, 195] on div "Pieejamie vārdi нет нет да да да да нет да да нет нет нет нет да да нет нет да" at bounding box center [536, 175] width 422 height 83
click at [209, 218] on link "10. uzdevums" at bounding box center [251, 220] width 136 height 19
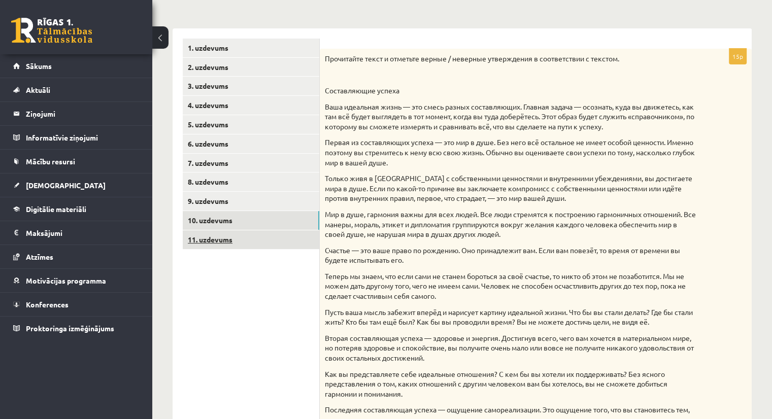
click at [217, 242] on link "11. uzdevums" at bounding box center [251, 239] width 136 height 19
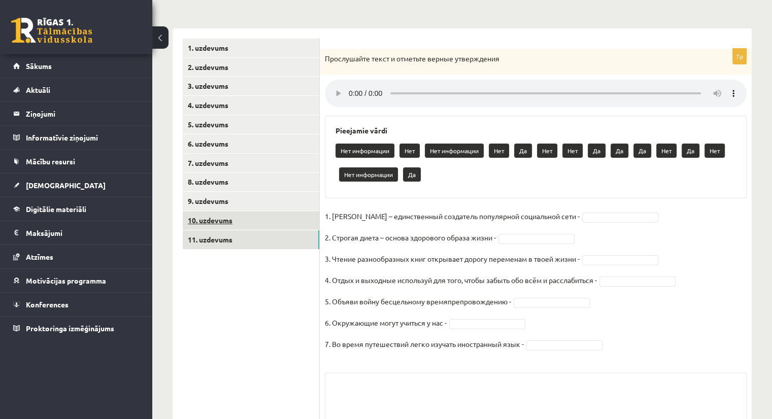
click at [225, 214] on link "10. uzdevums" at bounding box center [251, 220] width 136 height 19
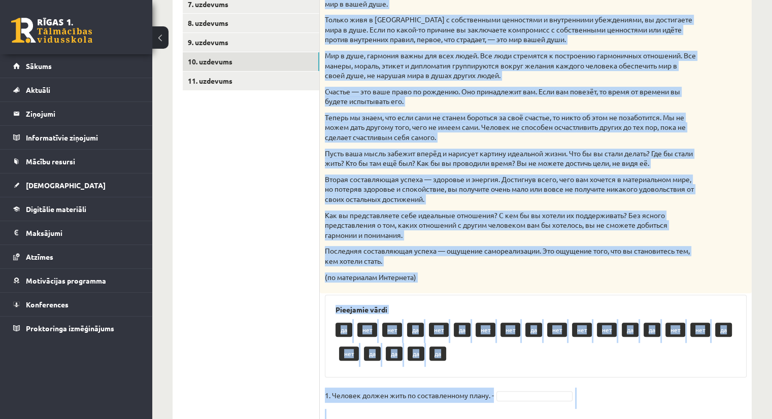
scroll to position [295, 0]
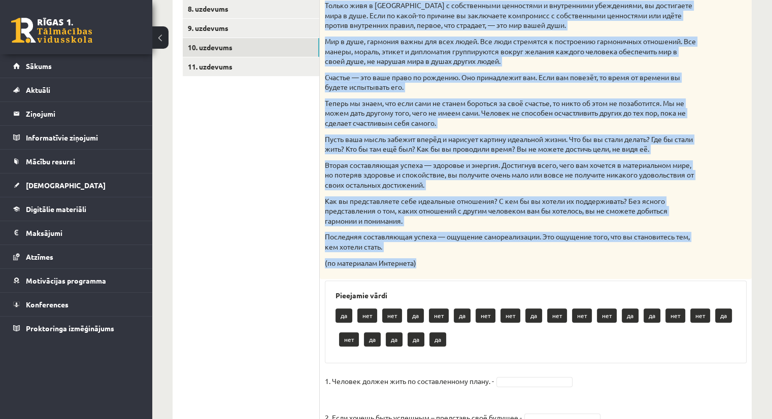
drag, startPoint x: 325, startPoint y: 29, endPoint x: 479, endPoint y: 265, distance: 282.1
click at [479, 265] on div "Прочитайте текст и отметьте верные / неверные утверждения в соответствии с текс…" at bounding box center [536, 77] width 432 height 403
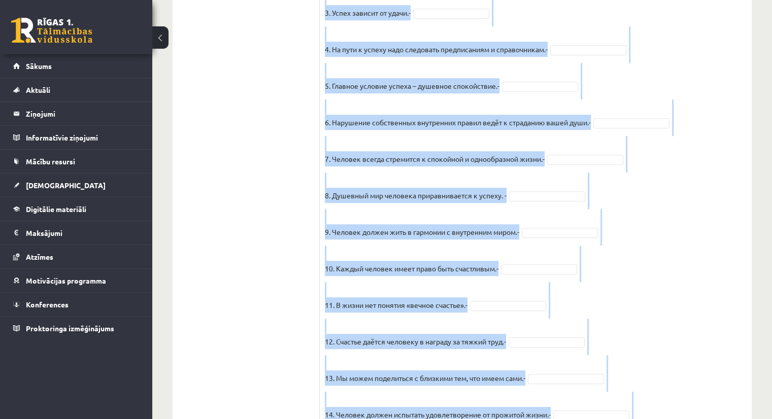
scroll to position [934, 0]
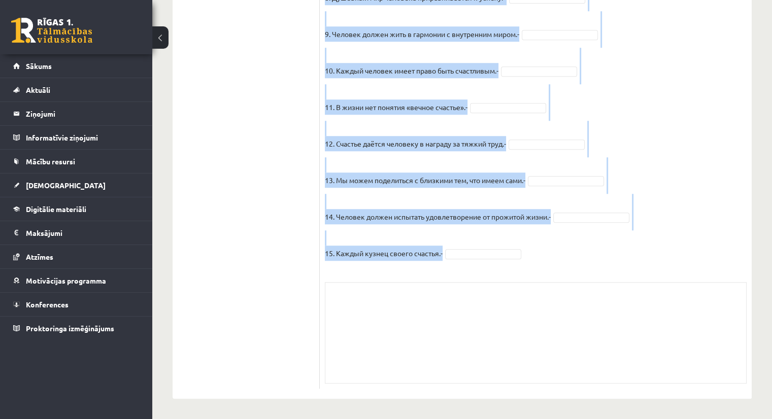
drag, startPoint x: 325, startPoint y: 85, endPoint x: 452, endPoint y: 255, distance: 212.2
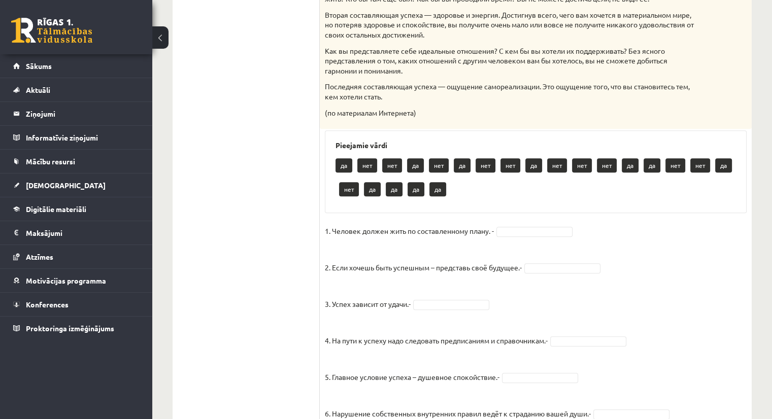
scroll to position [459, 0]
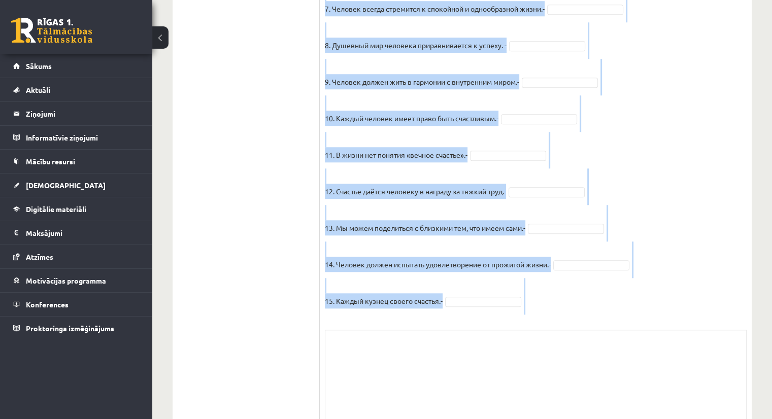
scroll to position [934, 0]
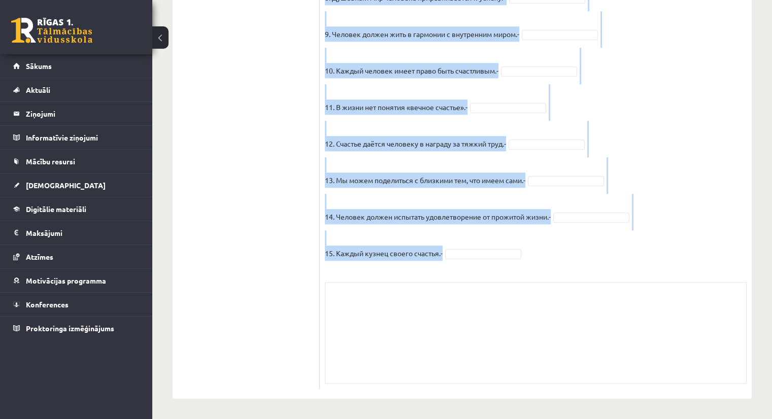
drag, startPoint x: 322, startPoint y: 218, endPoint x: 457, endPoint y: 258, distance: 140.9
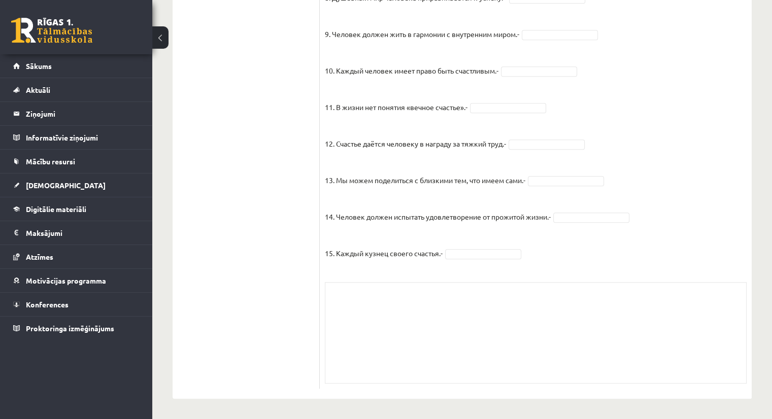
click at [708, 322] on div "Skolotāja pielikums" at bounding box center [536, 332] width 422 height 101
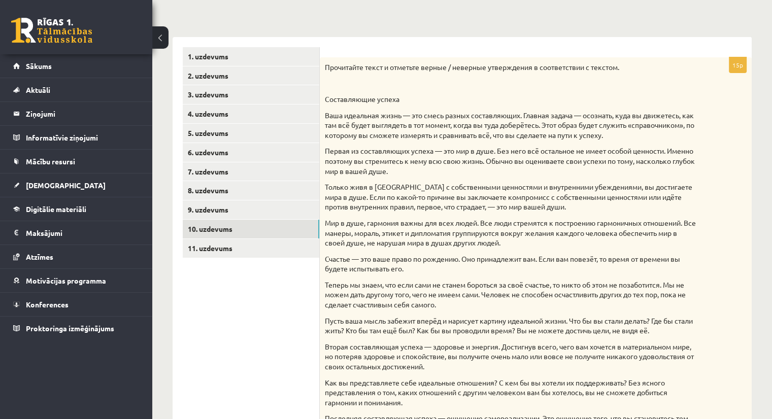
scroll to position [93, 0]
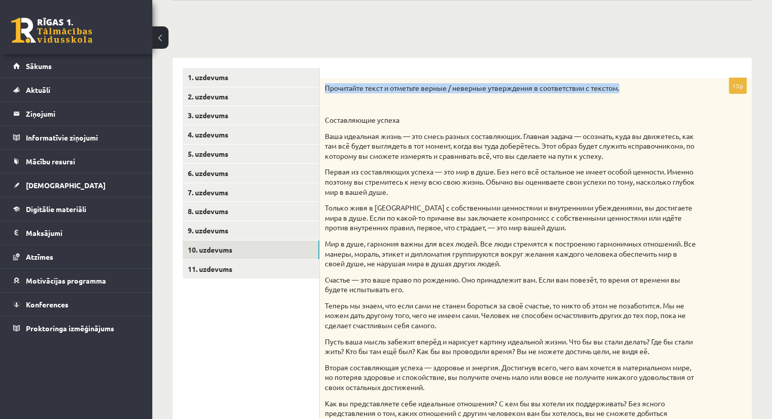
drag, startPoint x: 631, startPoint y: 86, endPoint x: 327, endPoint y: 88, distance: 303.8
click at [327, 88] on p "Прочитайте текст и отметьте верные / неверные утверждения в соответствии с текс…" at bounding box center [510, 88] width 371 height 10
drag, startPoint x: 742, startPoint y: 86, endPoint x: 731, endPoint y: 83, distance: 11.6
click at [731, 83] on p "15p" at bounding box center [737, 86] width 18 height 16
drag, startPoint x: 325, startPoint y: 88, endPoint x: 731, endPoint y: 87, distance: 406.8
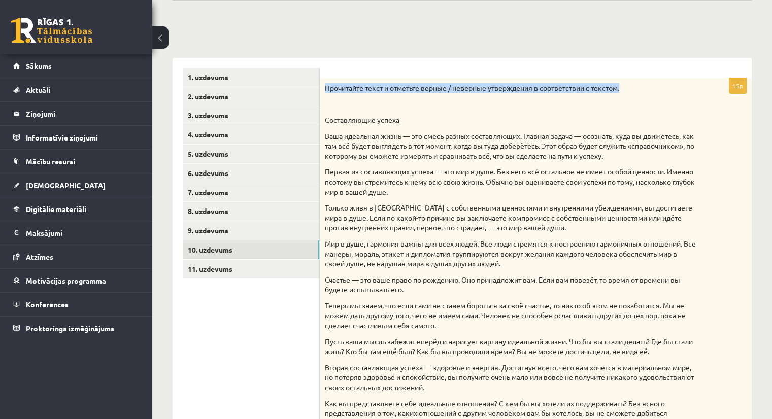
drag, startPoint x: 622, startPoint y: 89, endPoint x: 326, endPoint y: 88, distance: 296.2
click at [326, 88] on p "Прочитайте текст и отметьте верные / неверные утверждения в соответствии с текс…" at bounding box center [510, 88] width 371 height 10
click at [206, 272] on link "11. uzdevums" at bounding box center [251, 269] width 136 height 19
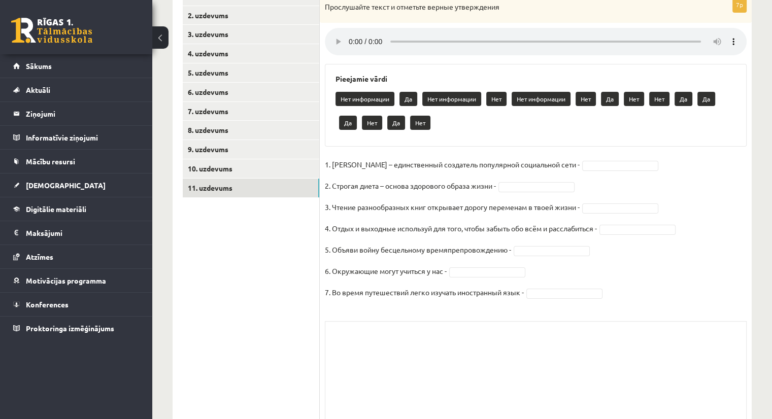
scroll to position [172, 0]
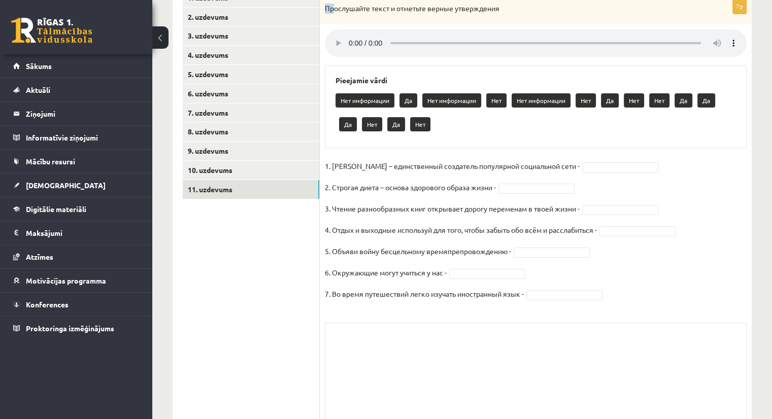
drag, startPoint x: 324, startPoint y: 8, endPoint x: 334, endPoint y: 9, distance: 10.7
click at [334, 9] on div "Прослушайте текст и отметьте верные утверждения" at bounding box center [536, 11] width 432 height 26
click at [594, 20] on div "Прослушайте текст и отметьте верные утверждения" at bounding box center [536, 11] width 432 height 26
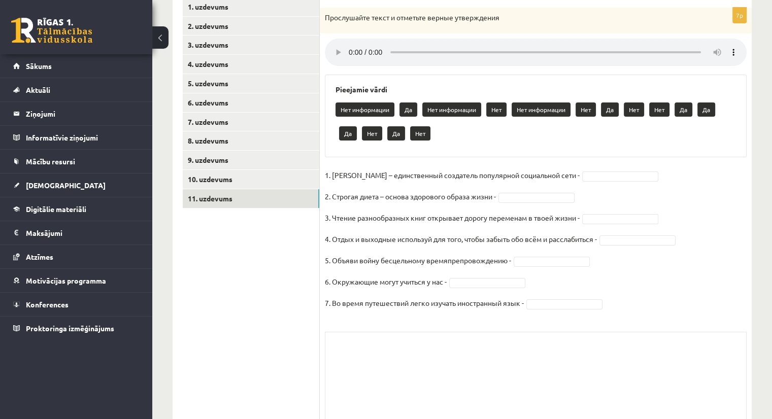
drag, startPoint x: 744, startPoint y: 5, endPoint x: 732, endPoint y: 16, distance: 16.1
click at [732, 16] on p "7p" at bounding box center [739, 15] width 14 height 16
click at [746, 21] on div "Прослушайте текст и отметьте верные утверждения" at bounding box center [536, 21] width 432 height 26
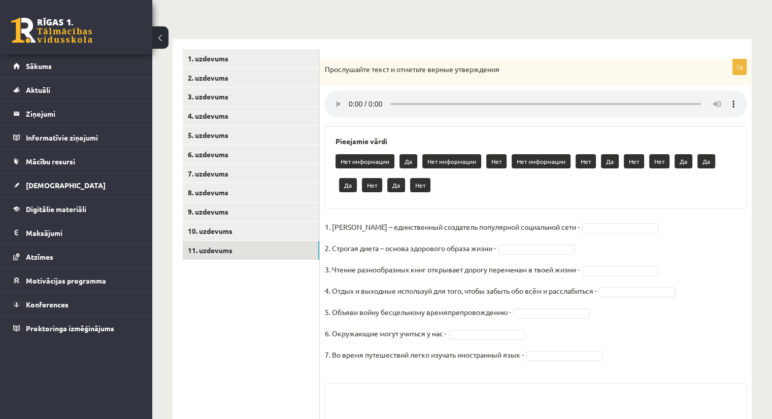
scroll to position [106, 0]
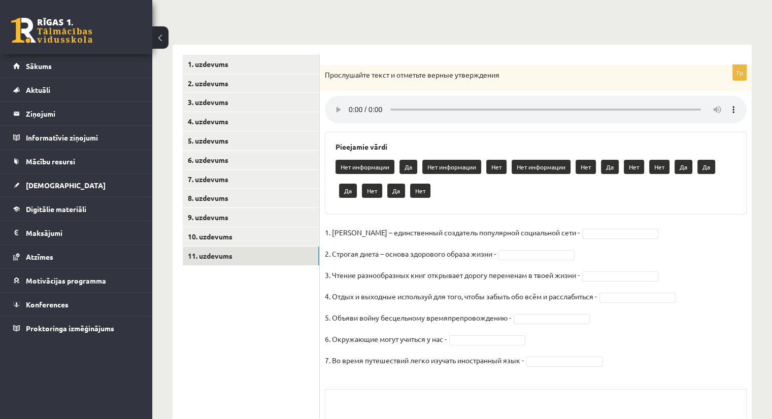
drag, startPoint x: 744, startPoint y: 17, endPoint x: 730, endPoint y: 72, distance: 57.0
click at [730, 72] on div "7p Прослушайте текст и отметьте верные утверждения Pieejamie vārdi Нет информац…" at bounding box center [536, 280] width 432 height 431
click at [738, 72] on p "7p" at bounding box center [739, 72] width 14 height 16
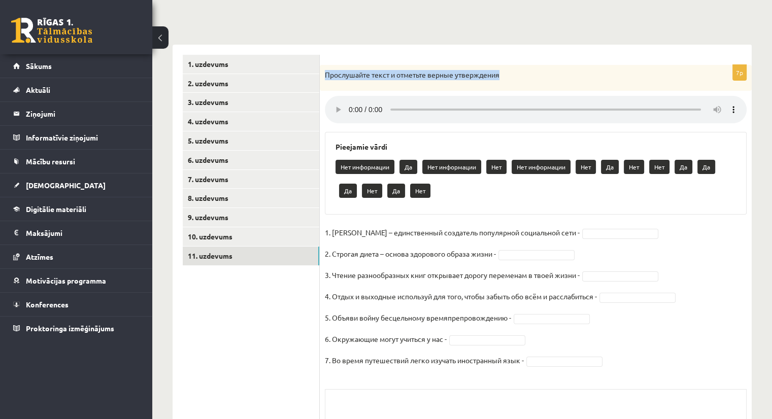
drag, startPoint x: 502, startPoint y: 75, endPoint x: 325, endPoint y: 78, distance: 176.5
click at [325, 78] on p "Прослушайте текст и отметьте верные утверждения" at bounding box center [510, 75] width 371 height 10
click at [603, 259] on fieldset "1. Павел Дуров – единственный создатель популярной социальной сети - 2. Строгая…" at bounding box center [536, 299] width 422 height 149
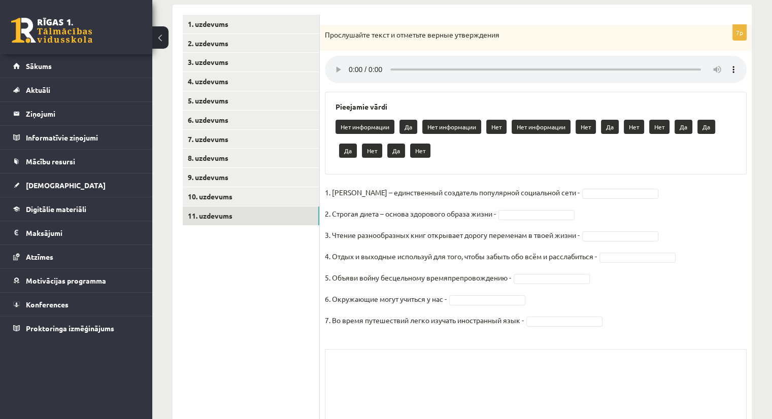
scroll to position [144, 0]
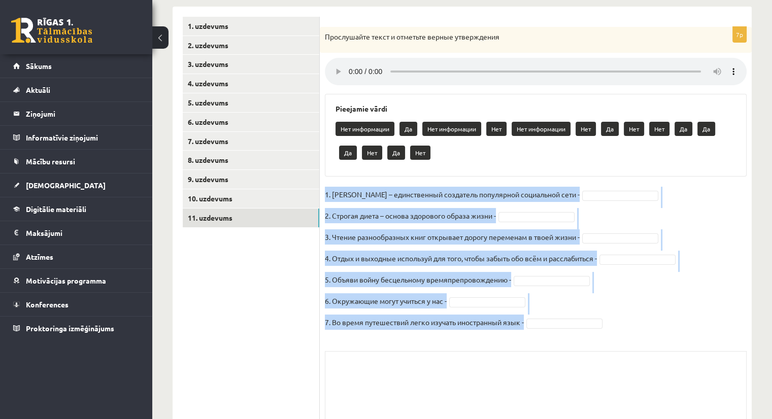
drag, startPoint x: 326, startPoint y: 193, endPoint x: 536, endPoint y: 327, distance: 249.1
click at [536, 327] on fieldset "1. Павел Дуров – единственный создатель популярной социальной сети - 2. Строгая…" at bounding box center [536, 261] width 422 height 149
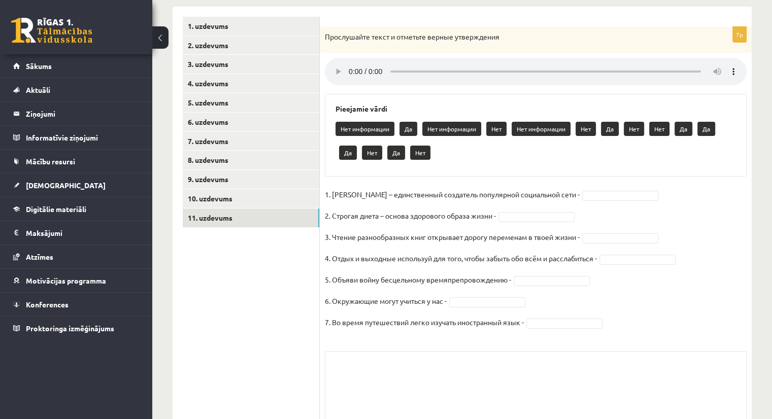
click at [459, 161] on div "Нет информации Да Нет информации Нет Нет информации Нет Да Нет Нет Да Да Да Нет…" at bounding box center [535, 142] width 400 height 48
click at [198, 178] on link "9. uzdevums" at bounding box center [251, 179] width 136 height 19
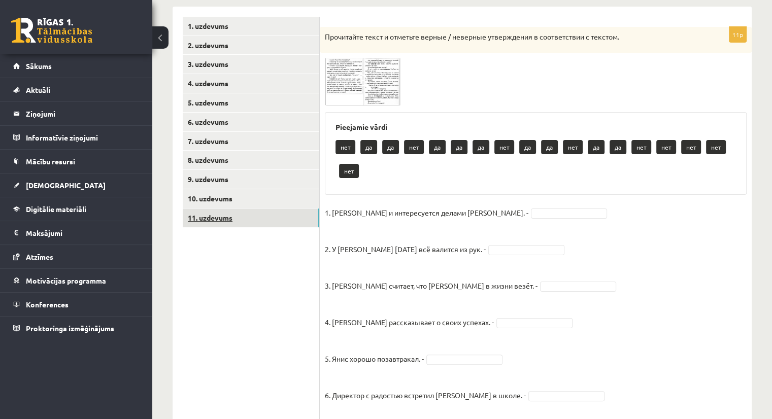
click at [213, 214] on link "11. uzdevums" at bounding box center [251, 217] width 136 height 19
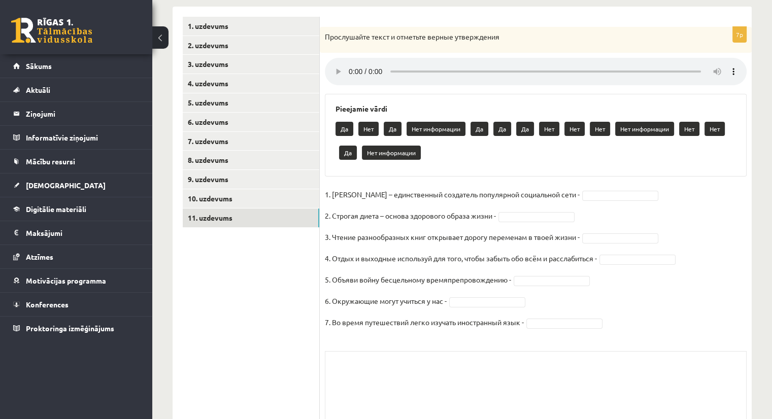
click at [241, 291] on ul "1. uzdevums 2. uzdevums 3. uzdevums 4. uzdevums 5. uzdevums 6. uzdevums 7. uzde…" at bounding box center [251, 237] width 137 height 441
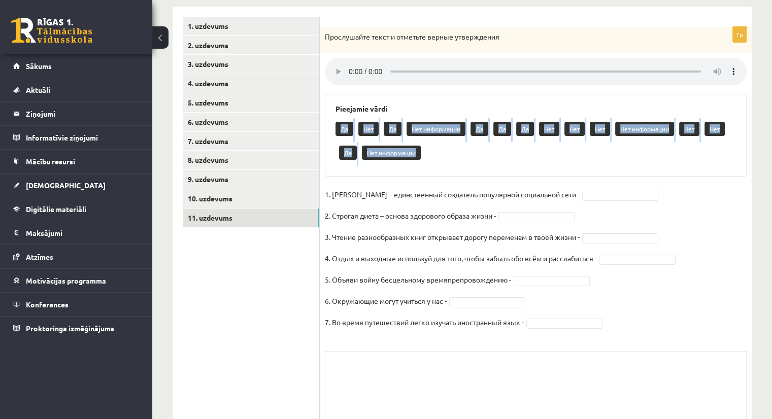
drag, startPoint x: 336, startPoint y: 128, endPoint x: 429, endPoint y: 154, distance: 96.4
click at [429, 154] on div "Да Нет Да Нет информации Да Да Да Нет Нет Нет Нет информации Нет Нет Да Нет инф…" at bounding box center [535, 142] width 400 height 48
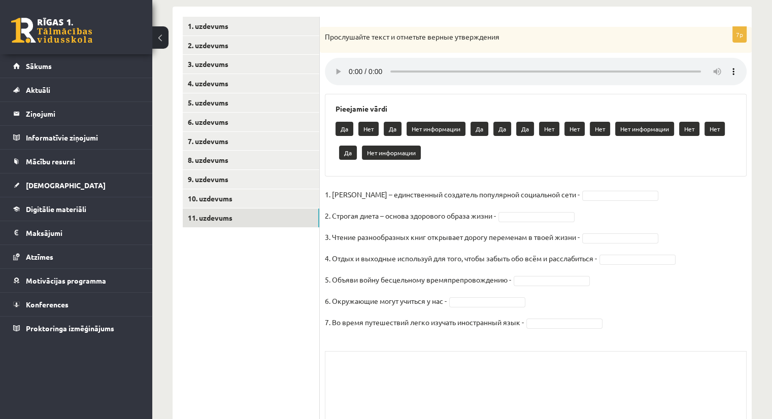
click at [429, 154] on div "Да Нет Да Нет информации Да Да Да Нет Нет Нет Нет информации Нет Нет Да Нет инф…" at bounding box center [535, 142] width 400 height 48
click at [207, 197] on link "10. uzdevums" at bounding box center [251, 198] width 136 height 19
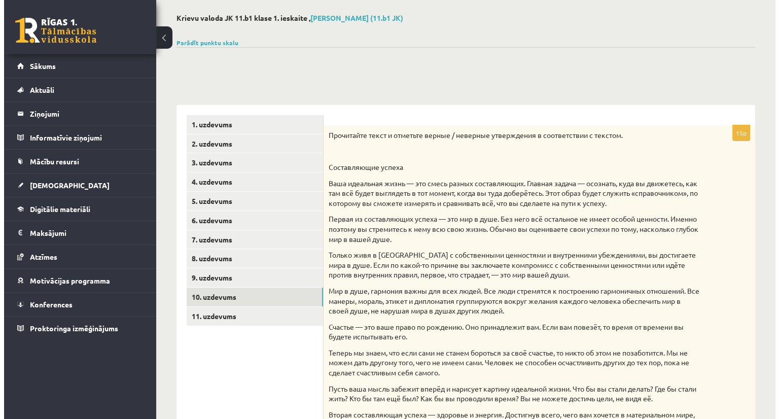
scroll to position [0, 0]
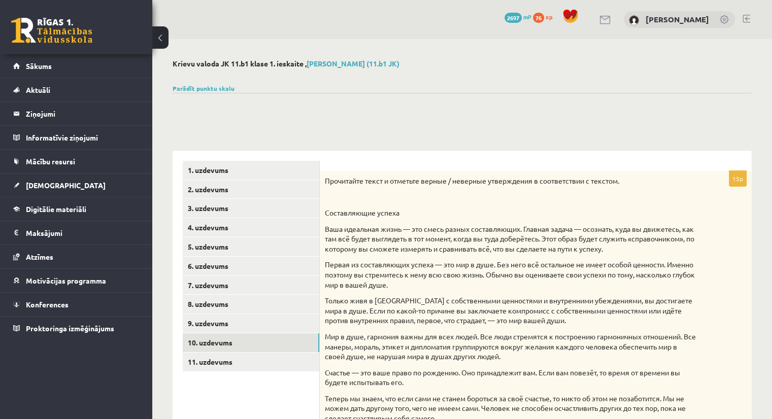
drag, startPoint x: 169, startPoint y: 62, endPoint x: 305, endPoint y: 63, distance: 136.5
click at [47, 117] on legend "Ziņojumi 0" at bounding box center [83, 113] width 114 height 23
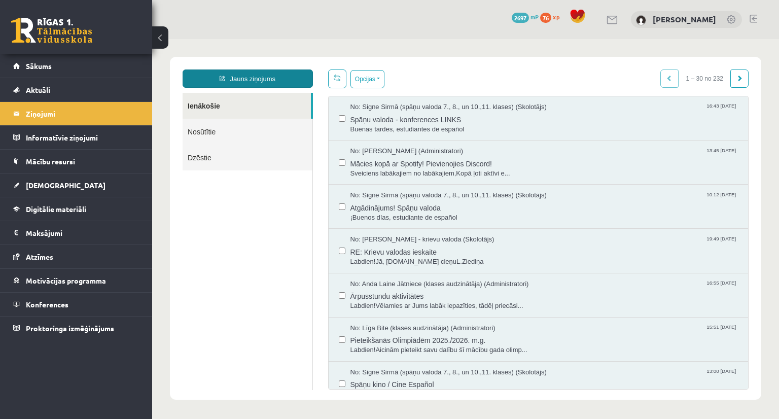
click at [240, 80] on link "Jauns ziņojums" at bounding box center [248, 78] width 130 height 18
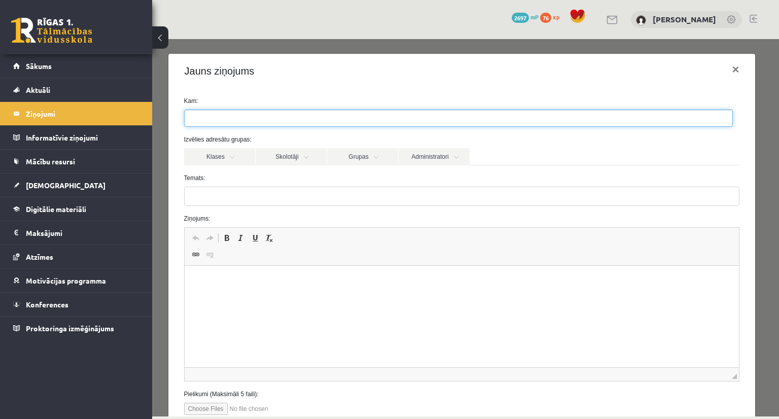
click at [228, 119] on ul at bounding box center [459, 118] width 548 height 16
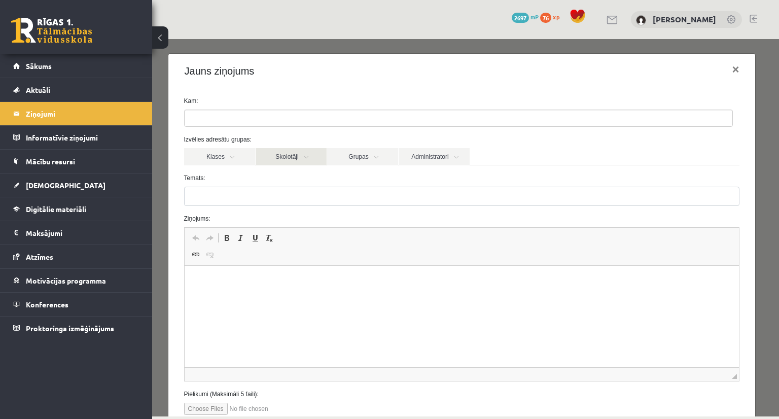
click at [303, 156] on link "Skolotāji" at bounding box center [291, 156] width 71 height 17
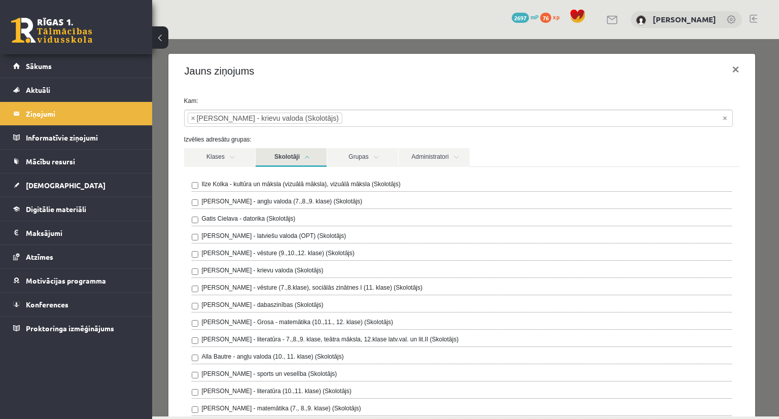
click at [300, 162] on link "Skolotāji" at bounding box center [291, 157] width 71 height 19
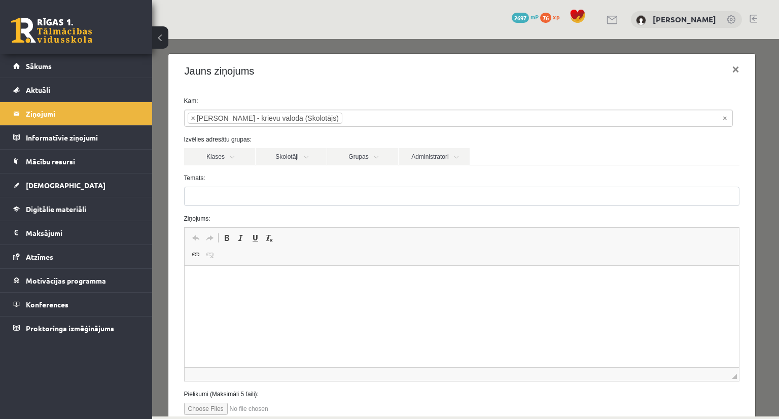
click at [217, 406] on input "file" at bounding box center [241, 409] width 115 height 12
type input "**********"
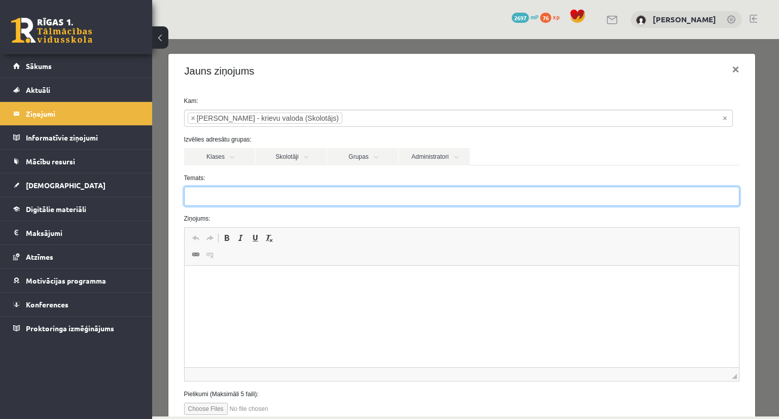
click at [348, 198] on input "Temats:" at bounding box center [462, 196] width 556 height 19
paste input "**********"
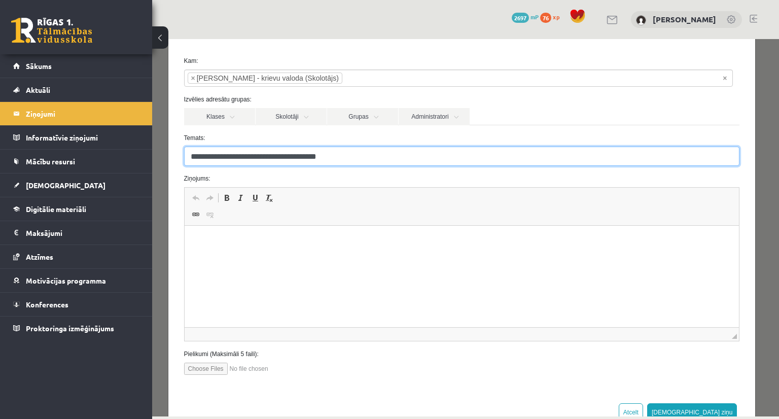
scroll to position [39, 0]
type input "**********"
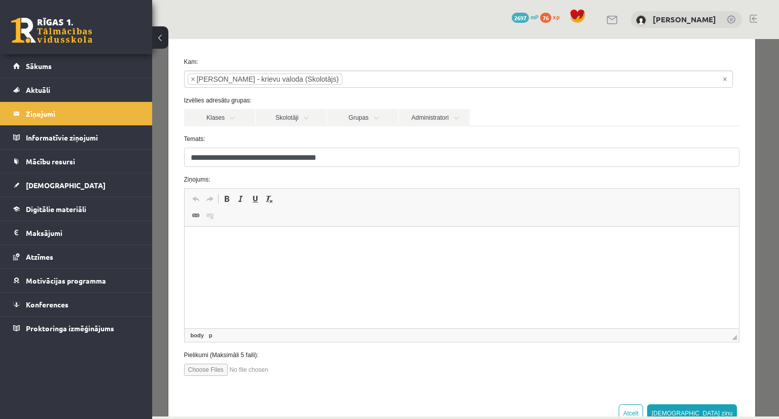
click at [251, 258] on html at bounding box center [461, 242] width 555 height 31
click at [213, 259] on p "**********" at bounding box center [458, 259] width 528 height 11
click at [214, 259] on p "**********" at bounding box center [458, 259] width 528 height 11
click at [383, 261] on p "**********" at bounding box center [458, 259] width 528 height 11
click at [432, 259] on p "**********" at bounding box center [458, 259] width 528 height 11
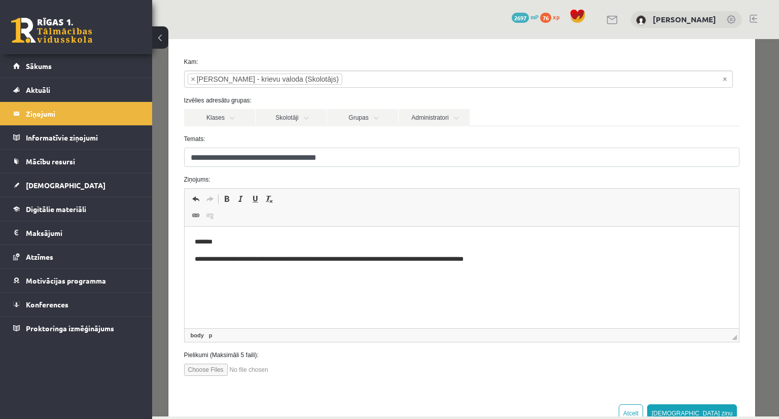
click at [521, 263] on p "**********" at bounding box center [458, 259] width 528 height 11
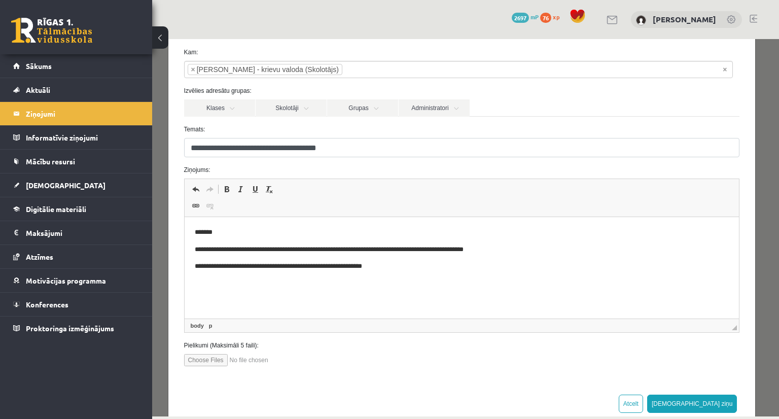
scroll to position [49, 0]
click at [712, 400] on button "Sūtīt ziņu" at bounding box center [692, 404] width 90 height 18
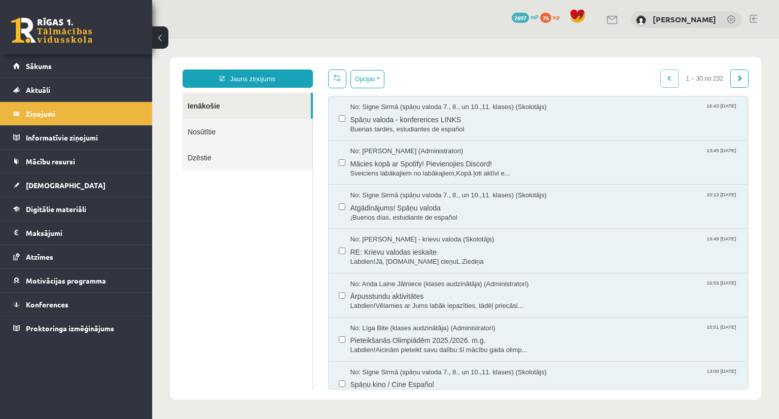
scroll to position [0, 0]
